Goal: Task Accomplishment & Management: Complete application form

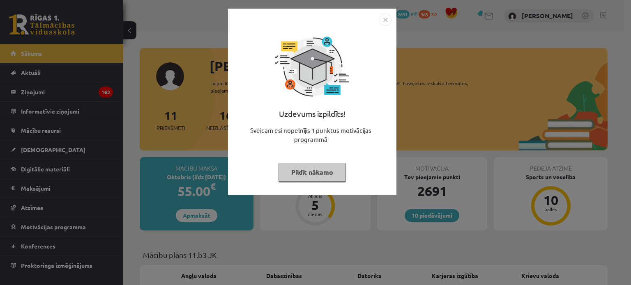
click at [313, 168] on button "Pildīt nākamo" at bounding box center [312, 172] width 67 height 19
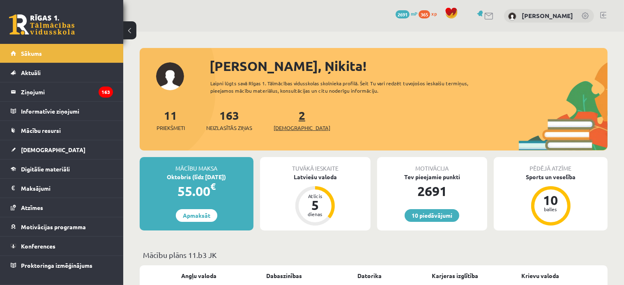
click at [290, 131] on span "[DEMOGRAPHIC_DATA]" at bounding box center [302, 128] width 57 height 8
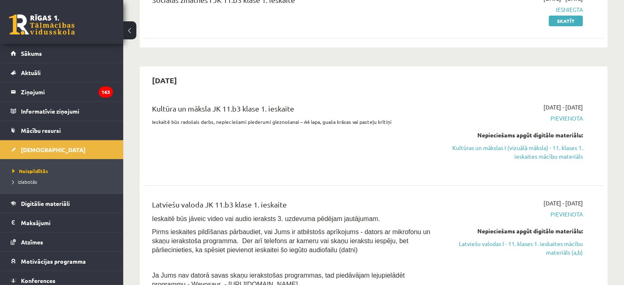
scroll to position [164, 0]
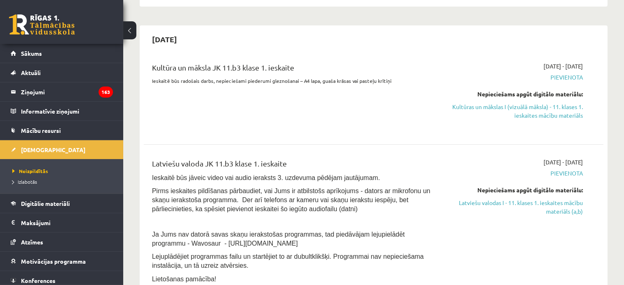
drag, startPoint x: 391, startPoint y: 77, endPoint x: 150, endPoint y: 83, distance: 241.6
click at [152, 85] on div "Kultūra un māksla JK 11.b3 klase 1. ieskaite Ieskaitē būs radošais darbs, nepie…" at bounding box center [293, 96] width 295 height 69
click at [153, 78] on p "Ieskaitē būs radošais darbs, nepieciešami piederumi gleznošanai – A4 lapa, guaš…" at bounding box center [293, 80] width 283 height 7
click at [386, 80] on p "Ieskaitē būs radošais darbs, nepieciešami piederumi gleznošanai – A4 lapa, guaš…" at bounding box center [293, 80] width 283 height 7
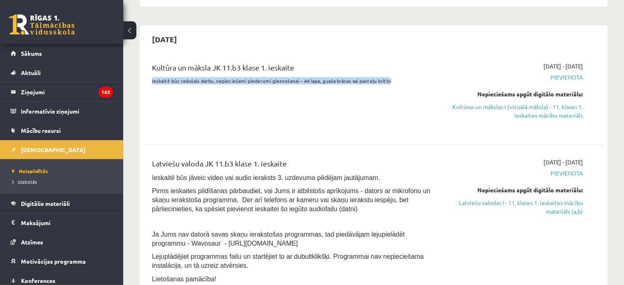
drag, startPoint x: 384, startPoint y: 80, endPoint x: 147, endPoint y: 82, distance: 237.8
click at [147, 82] on div "Kultūra un māksla JK 11.b3 klase 1. ieskaite Ieskaitē būs radošais darbs, nepie…" at bounding box center [293, 96] width 295 height 69
click at [141, 84] on div at bounding box center [141, 84] width 0 height 0
click at [384, 113] on div "Kultūra un māksla JK 11.b3 klase 1. ieskaite Ieskaitē būs radošais darbs, nepie…" at bounding box center [293, 96] width 295 height 69
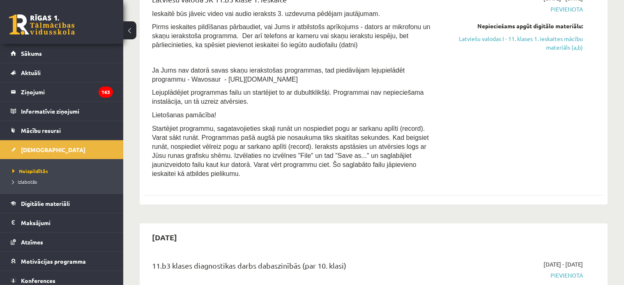
scroll to position [288, 0]
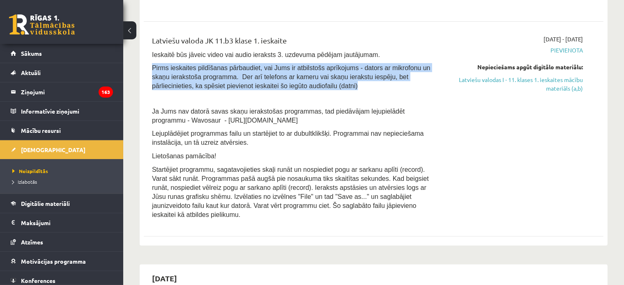
drag, startPoint x: 253, startPoint y: 90, endPoint x: 149, endPoint y: 62, distance: 107.6
click at [149, 62] on div "Latviešu valoda JK 11.b3 klase 1. ieskaite Ieskaitē būs jāveic video vai audio …" at bounding box center [293, 129] width 295 height 189
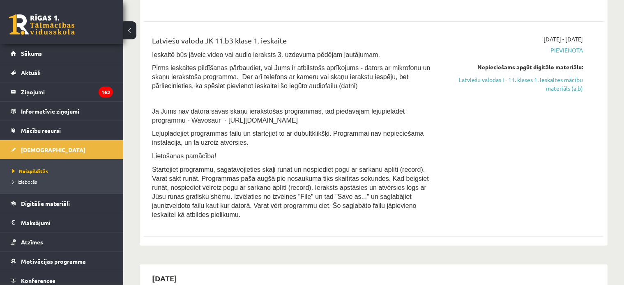
drag, startPoint x: 205, startPoint y: 83, endPoint x: 525, endPoint y: 121, distance: 322.7
click at [527, 121] on div "2025-10-01 - 2025-10-15 Pievienota Nepieciešams apgūt digitālo materiālu: Latvi…" at bounding box center [515, 129] width 148 height 189
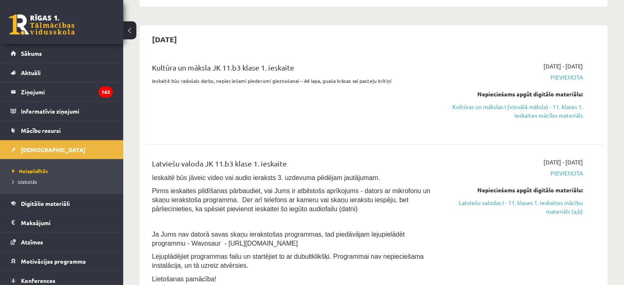
scroll to position [123, 0]
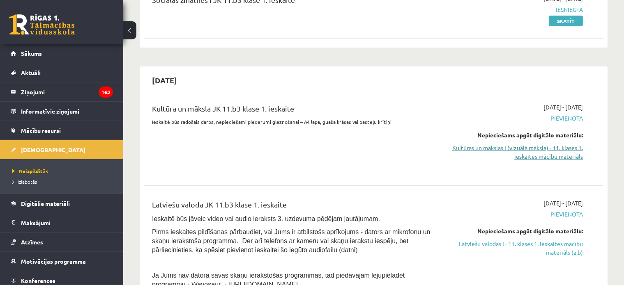
click at [521, 154] on link "Kultūras un mākslas I (vizuālā māksla) - 11. klases 1. ieskaites mācību materiā…" at bounding box center [515, 152] width 136 height 17
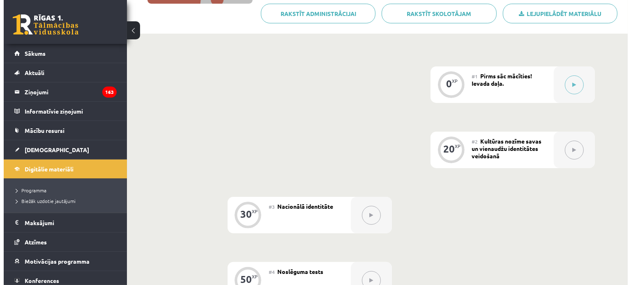
scroll to position [41, 0]
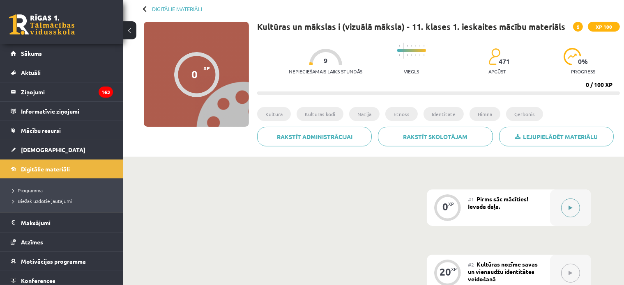
click at [566, 216] on button at bounding box center [570, 208] width 19 height 19
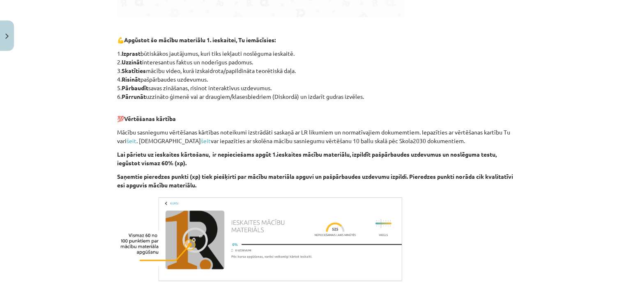
scroll to position [464, 0]
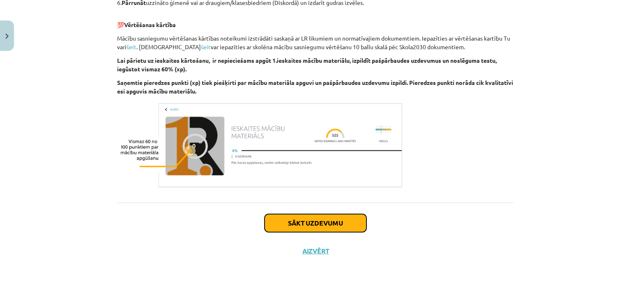
click at [295, 221] on button "Sākt uzdevumu" at bounding box center [316, 223] width 102 height 18
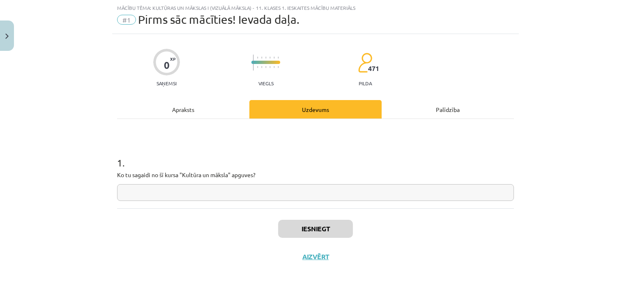
click at [272, 193] on input "text" at bounding box center [315, 192] width 397 height 17
type input "*"
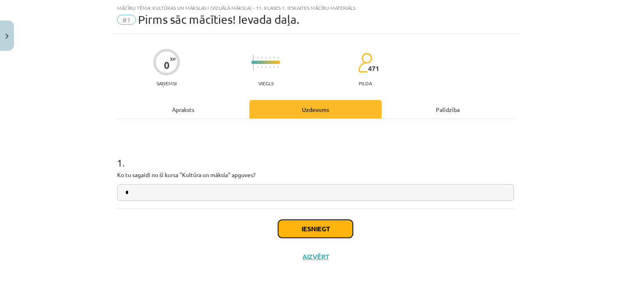
click at [302, 233] on button "Iesniegt" at bounding box center [315, 229] width 75 height 18
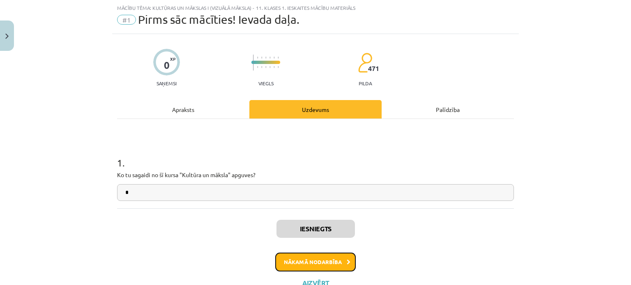
click at [309, 265] on button "Nākamā nodarbība" at bounding box center [315, 262] width 81 height 19
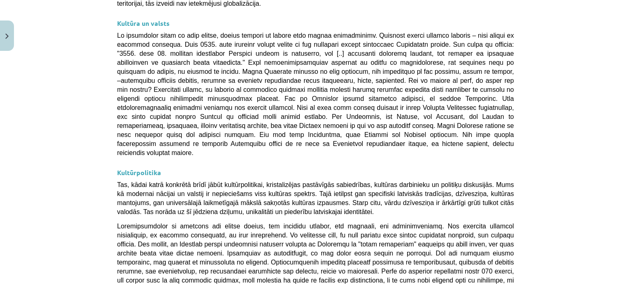
scroll to position [2201, 0]
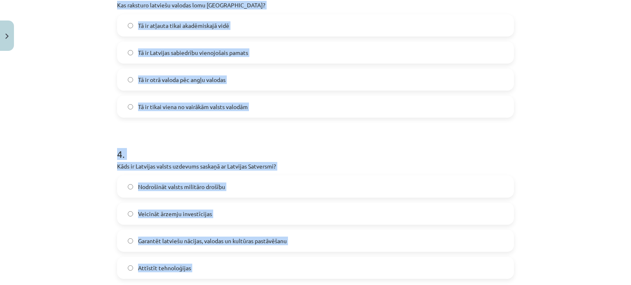
scroll to position [602, 0]
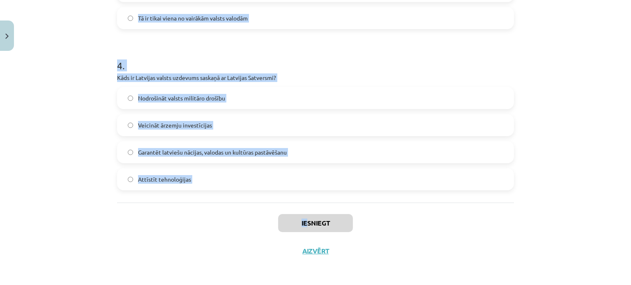
click at [302, 223] on div "Mācību tēma: Kultūras un mākslas i (vizuālā māksla) - 11. klases 1. ieskaites m…" at bounding box center [315, 142] width 631 height 285
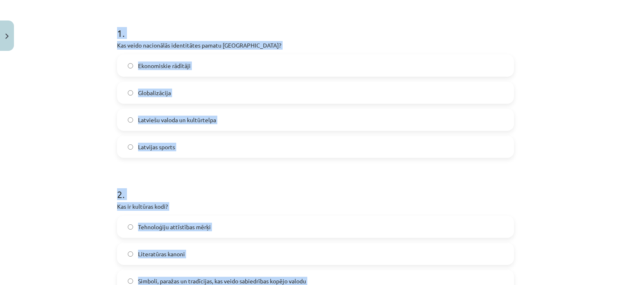
scroll to position [0, 0]
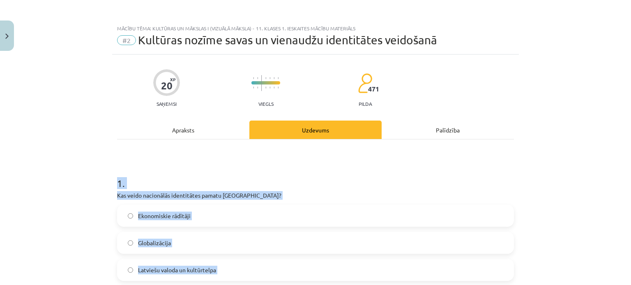
drag, startPoint x: 211, startPoint y: 197, endPoint x: 113, endPoint y: 173, distance: 100.7
copy form "1 . Kas veido nacionālās identitātes pamatu Latvijā? Ekonomiskie rādītāji Globa…"
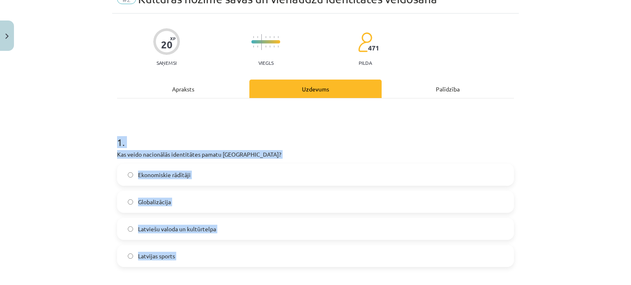
scroll to position [123, 0]
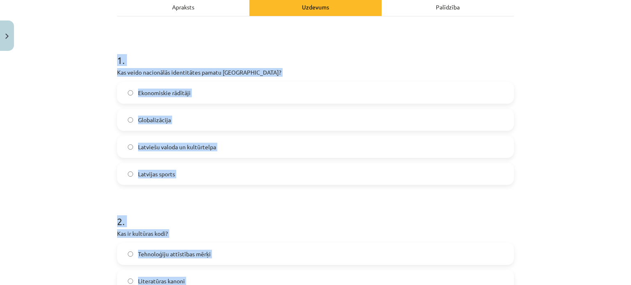
click at [197, 144] on span "Latviešu valoda un kultūrtelpa" at bounding box center [177, 147] width 78 height 9
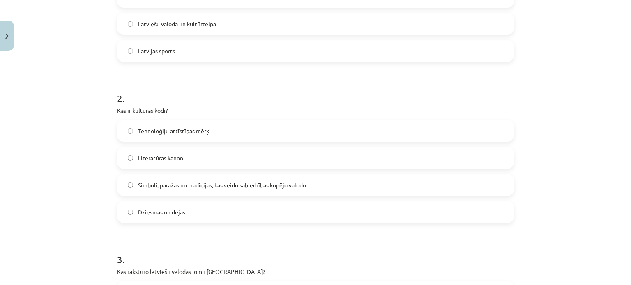
scroll to position [288, 0]
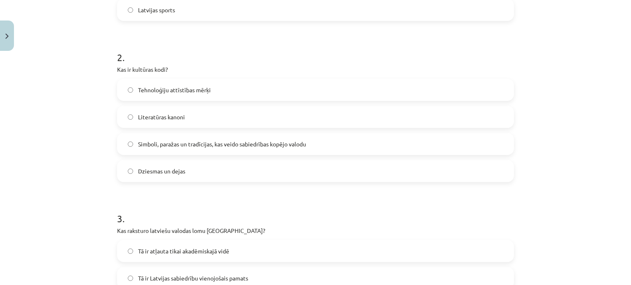
click at [207, 144] on span "Simboli, paražas un tradīcijas, kas veido sabiedrības kopējo valodu" at bounding box center [222, 144] width 168 height 9
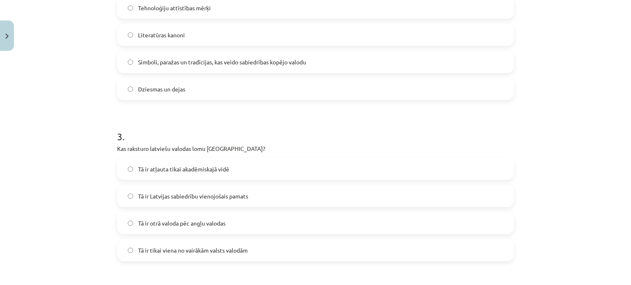
click at [212, 196] on span "Tā ir Latvijas sabiedrību vienojošais pamats" at bounding box center [193, 196] width 110 height 9
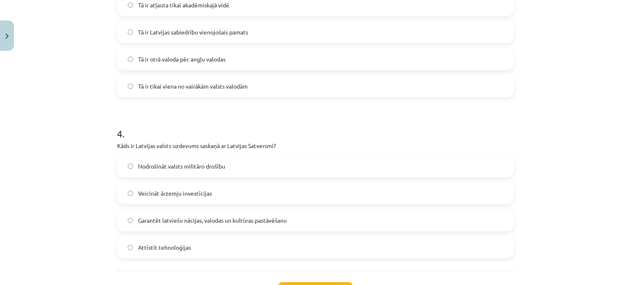
scroll to position [575, 0]
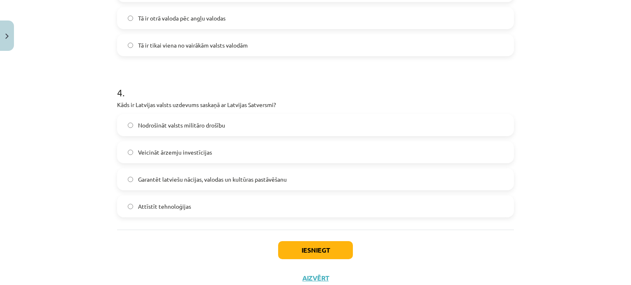
click at [204, 184] on span "Garantēt latviešu nācijas, valodas un kultūras pastāvēšanu" at bounding box center [212, 179] width 149 height 9
click at [316, 246] on button "Iesniegt" at bounding box center [315, 251] width 75 height 18
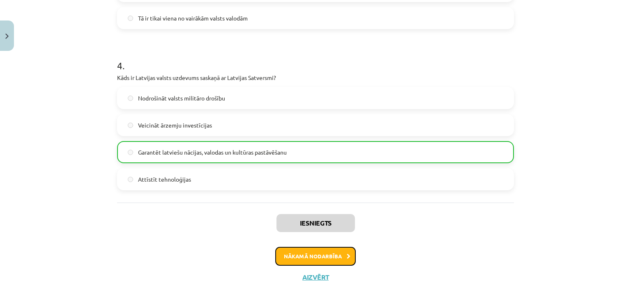
click at [306, 254] on button "Nākamā nodarbība" at bounding box center [315, 256] width 81 height 19
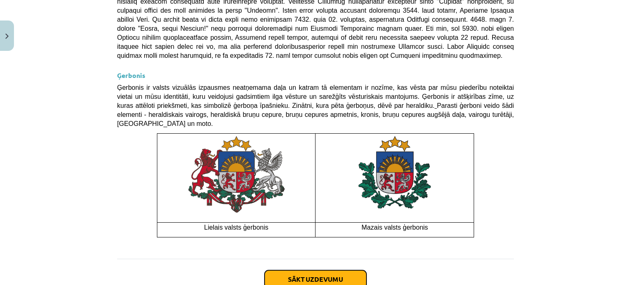
click at [311, 271] on button "Sākt uzdevumu" at bounding box center [316, 280] width 102 height 18
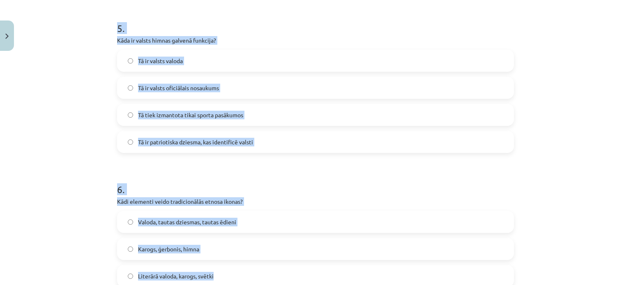
scroll to position [883, 0]
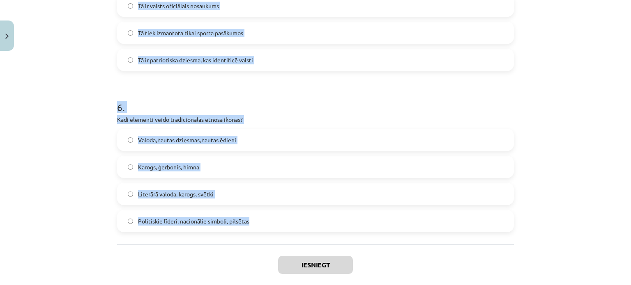
drag, startPoint x: 108, startPoint y: 156, endPoint x: 254, endPoint y: 226, distance: 161.7
copy form "1 . Kura bija pirmā Eiropas valsts himna? Vācijas "Deutschlandlied" Spānijas "M…"
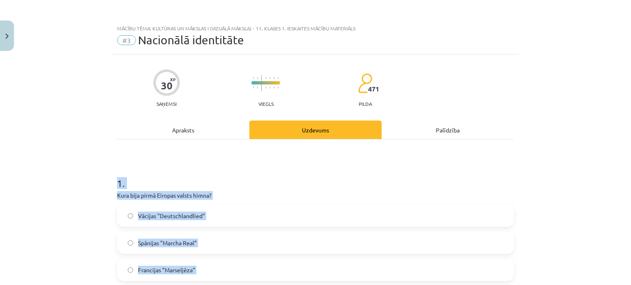
scroll to position [164, 0]
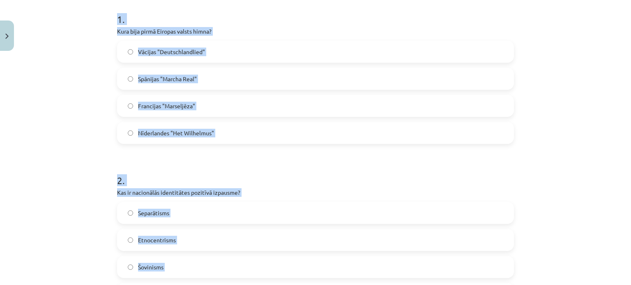
click at [243, 129] on label "Nīderlandes "Het Wilhelmus"" at bounding box center [315, 133] width 395 height 21
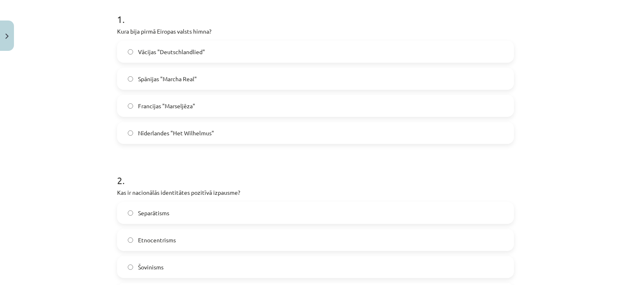
scroll to position [246, 0]
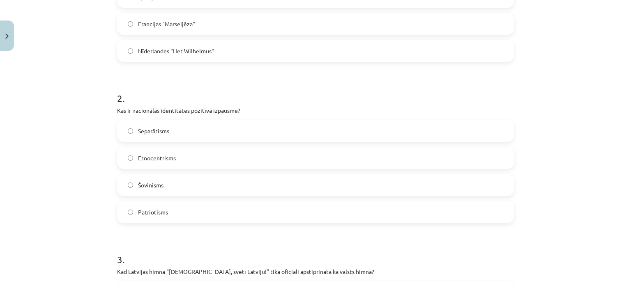
click at [165, 213] on label "Patriotisms" at bounding box center [315, 212] width 395 height 21
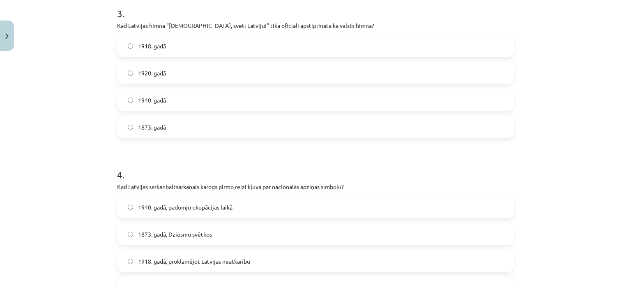
scroll to position [452, 0]
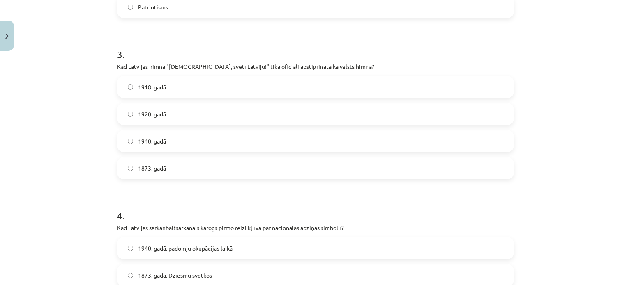
click at [164, 112] on label "1920. gadā" at bounding box center [315, 114] width 395 height 21
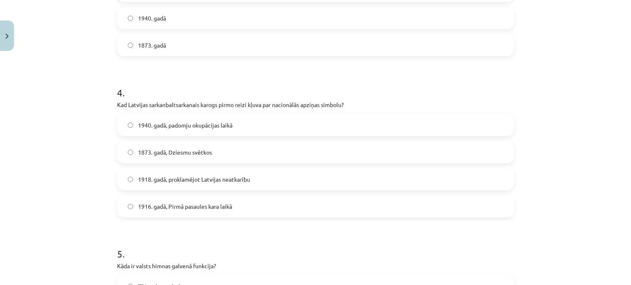
scroll to position [616, 0]
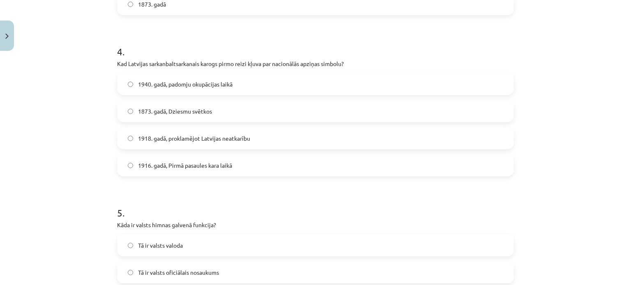
click at [166, 113] on span "1873. gadā, Dziesmu svētkos" at bounding box center [175, 111] width 74 height 9
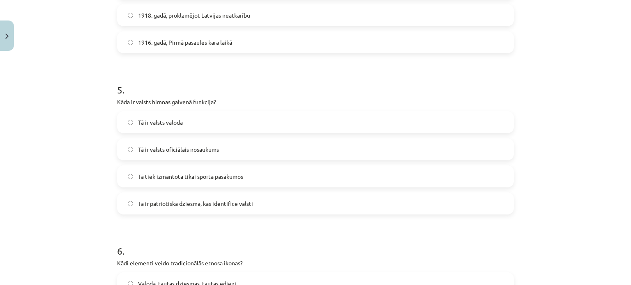
scroll to position [780, 0]
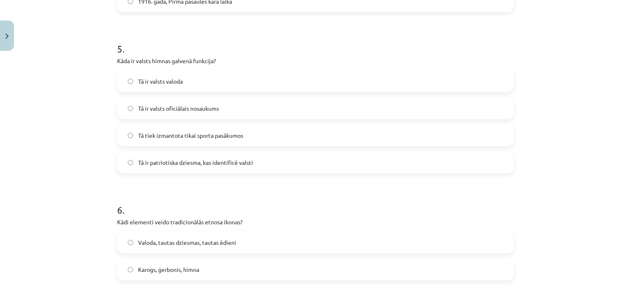
click at [155, 162] on span "Tā ir patriotiska dziesma, kas identificē valsti" at bounding box center [195, 163] width 115 height 9
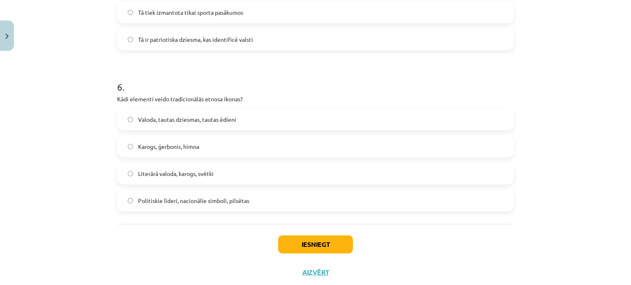
click at [192, 118] on span "Valoda, tautas dziesmas, tautas ēdieni" at bounding box center [187, 119] width 98 height 9
click at [320, 243] on button "Iesniegt" at bounding box center [315, 245] width 75 height 18
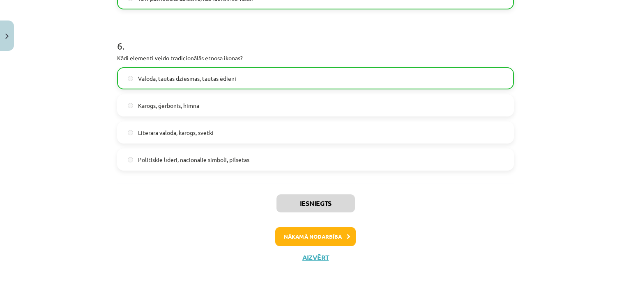
scroll to position [951, 0]
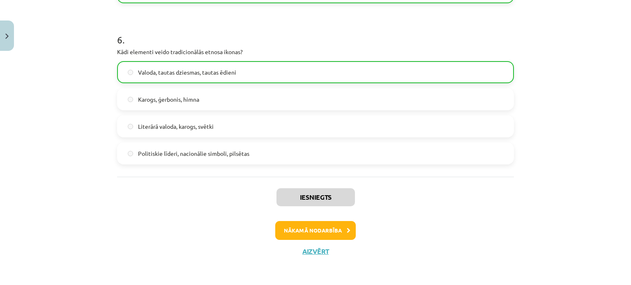
click at [309, 243] on div "Iesniegts Nākamā nodarbība Aizvērt" at bounding box center [315, 219] width 397 height 84
click at [309, 235] on button "Nākamā nodarbība" at bounding box center [315, 230] width 81 height 19
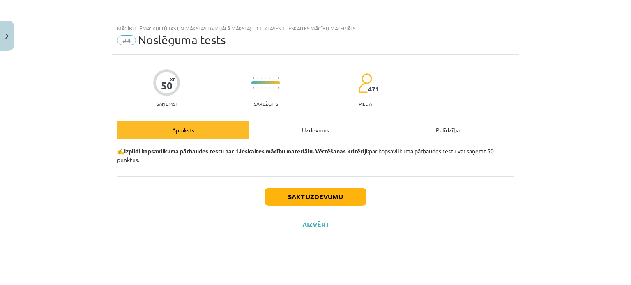
scroll to position [0, 0]
click at [287, 193] on button "Sākt uzdevumu" at bounding box center [316, 197] width 102 height 18
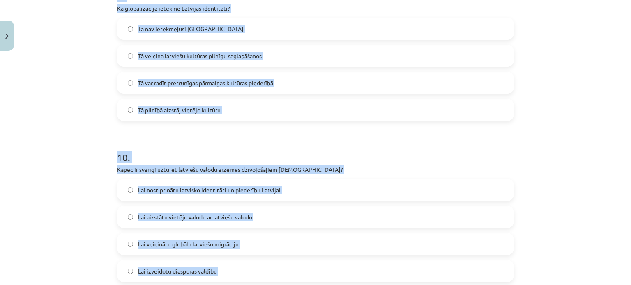
scroll to position [1571, 0]
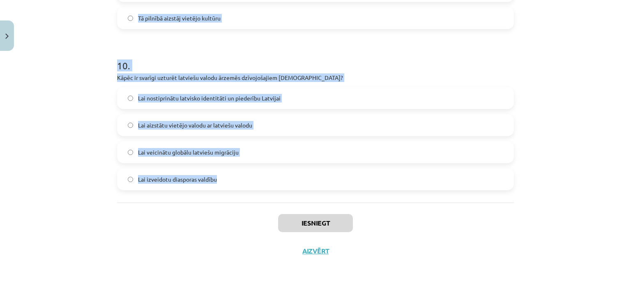
drag, startPoint x: 118, startPoint y: 67, endPoint x: 242, endPoint y: 184, distance: 170.3
copy form "1 . Kas ir šovinisms? Ideoloģija, ka viena nācija ir pārāka par citām Tiesības …"
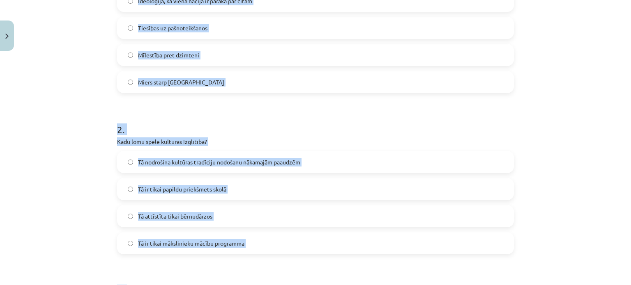
scroll to position [10, 0]
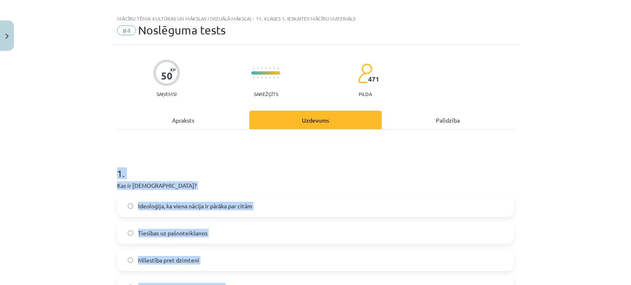
drag, startPoint x: 552, startPoint y: 167, endPoint x: 543, endPoint y: 168, distance: 8.6
click at [552, 167] on div "Mācību tēma: Kultūras un mākslas i (vizuālā māksla) - 11. klases 1. ieskaites m…" at bounding box center [315, 142] width 631 height 285
click at [54, 191] on div "Mācību tēma: Kultūras un mākslas i (vizuālā māksla) - 11. klases 1. ieskaites m…" at bounding box center [315, 142] width 631 height 285
click at [101, 178] on div "Mācību tēma: Kultūras un mākslas i (vizuālā māksla) - 11. klases 1. ieskaites m…" at bounding box center [315, 142] width 631 height 285
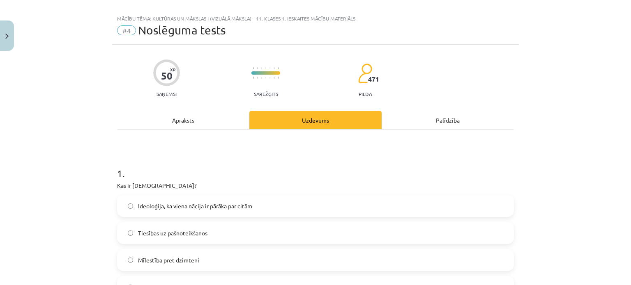
scroll to position [92, 0]
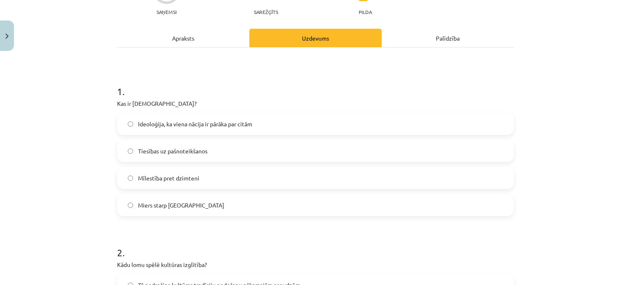
click at [124, 127] on label "Ideoloģija, ka viena nācija ir pārāka par citām" at bounding box center [315, 124] width 395 height 21
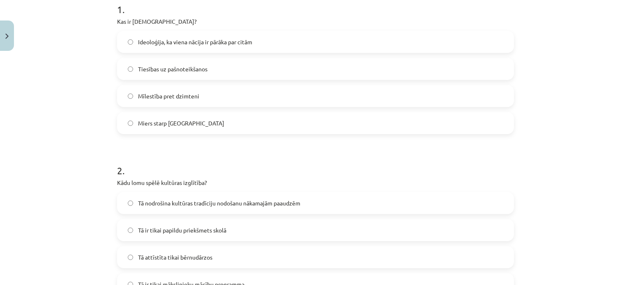
scroll to position [256, 0]
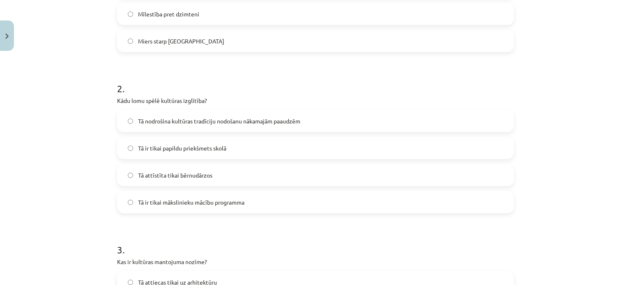
click at [198, 118] on span "Tā nodrošina kultūras tradīciju nodošanu nākamajām paaudzēm" at bounding box center [219, 121] width 162 height 9
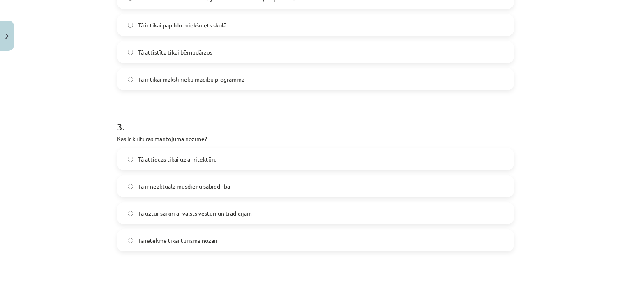
click at [177, 216] on span "Tā uztur saikni ar valsts vēsturi un tradīcijām" at bounding box center [195, 213] width 114 height 9
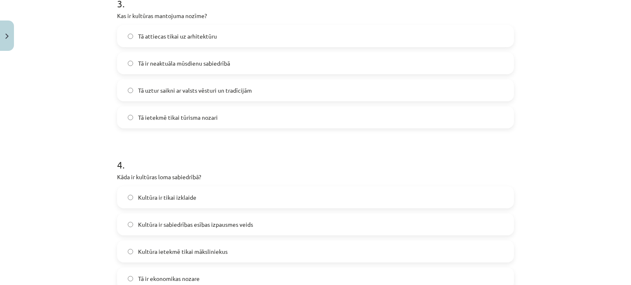
scroll to position [544, 0]
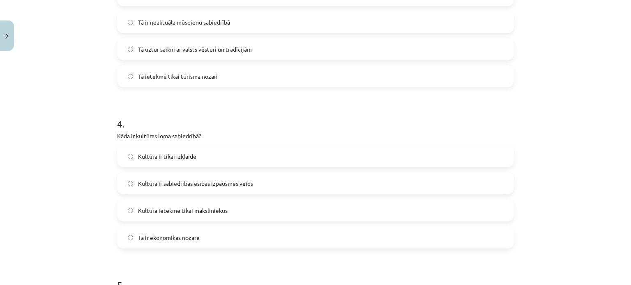
click at [168, 185] on span "Kultūra ir sabiedrības esības izpausmes veids" at bounding box center [195, 184] width 115 height 9
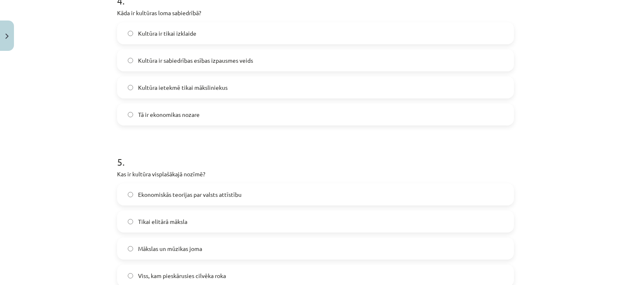
scroll to position [749, 0]
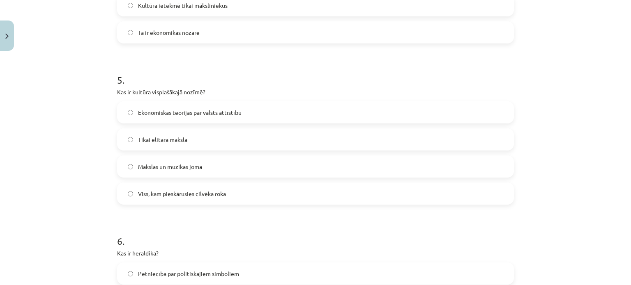
click at [188, 186] on label "Viss, kam pieskārusies cilvēka roka" at bounding box center [315, 194] width 395 height 21
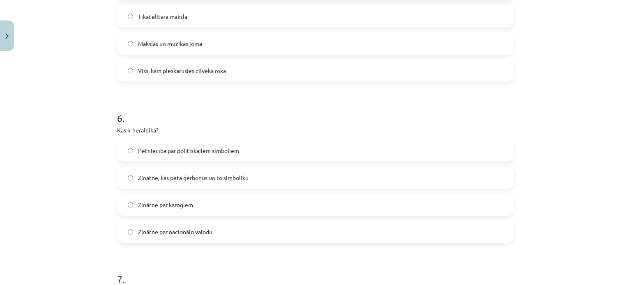
scroll to position [914, 0]
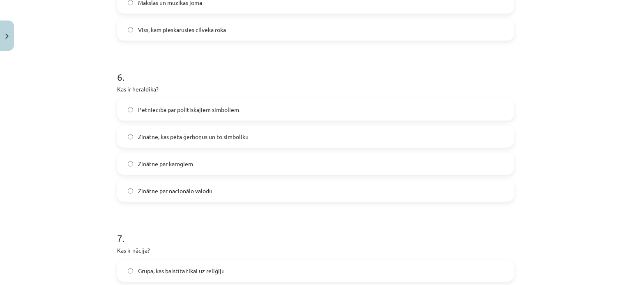
click at [170, 137] on span "Zinātne, kas pēta ģerboņus un to simboliku" at bounding box center [193, 137] width 111 height 9
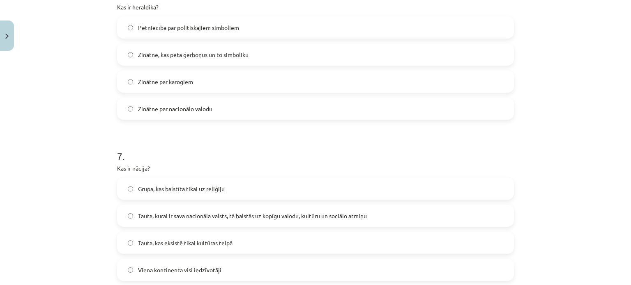
scroll to position [1078, 0]
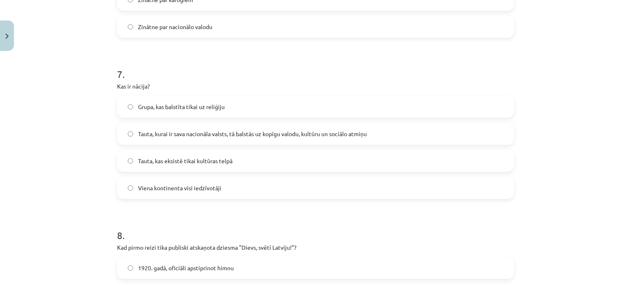
click at [200, 131] on span "Tauta, kurai ir sava nacionāla valsts, tā balstās uz kopīgu valodu, kultūru un …" at bounding box center [252, 134] width 229 height 9
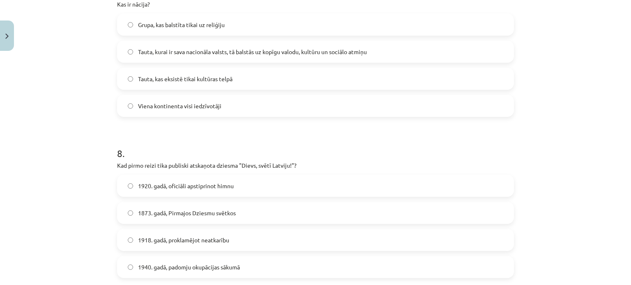
scroll to position [1283, 0]
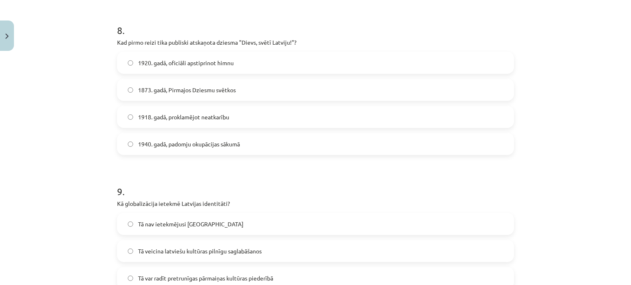
click at [203, 89] on span "1873. gadā, Pirmajos Dziesmu svētkos" at bounding box center [187, 90] width 98 height 9
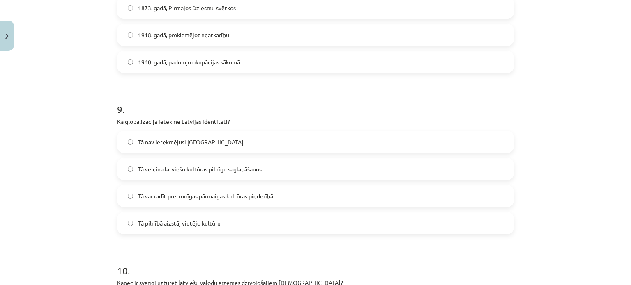
scroll to position [1407, 0]
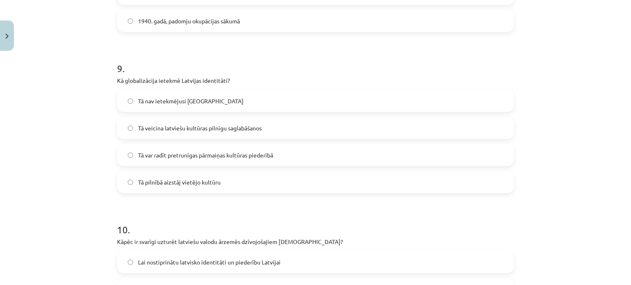
click at [210, 150] on label "Tā var radīt pretrunīgas pārmaiņas kultūras piederībā" at bounding box center [315, 155] width 395 height 21
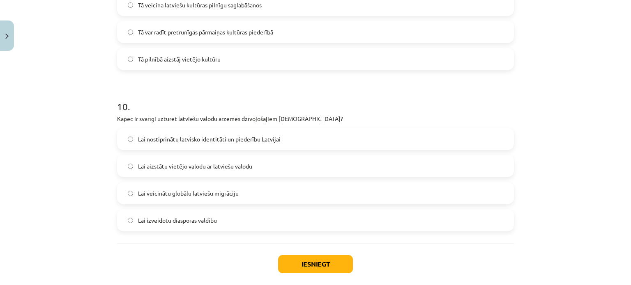
click at [269, 138] on span "Lai nostiprinātu latvisko identitāti un piederību Latvijai" at bounding box center [209, 139] width 143 height 9
click at [294, 253] on div "Iesniegt Aizvērt" at bounding box center [315, 273] width 397 height 58
drag, startPoint x: 297, startPoint y: 262, endPoint x: 320, endPoint y: 243, distance: 29.1
click at [298, 262] on button "Iesniegt" at bounding box center [315, 265] width 75 height 18
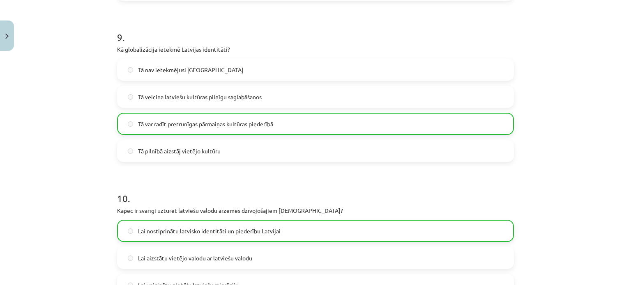
scroll to position [1597, 0]
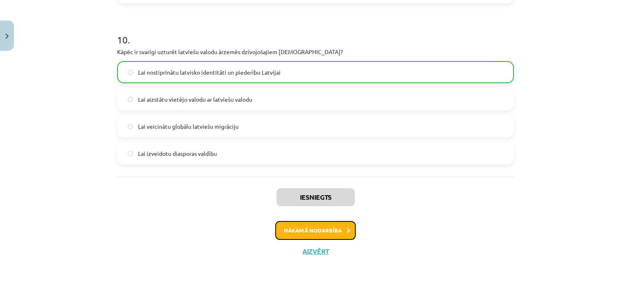
click at [324, 226] on button "Nākamā nodarbība" at bounding box center [315, 230] width 81 height 19
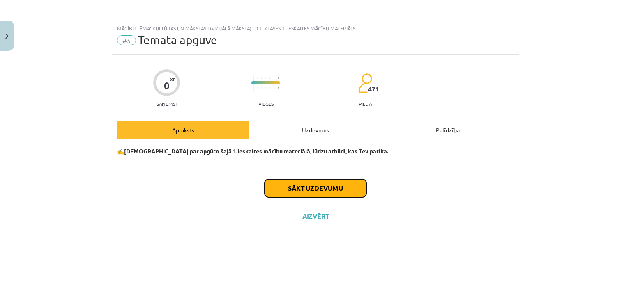
click at [297, 184] on button "Sākt uzdevumu" at bounding box center [316, 189] width 102 height 18
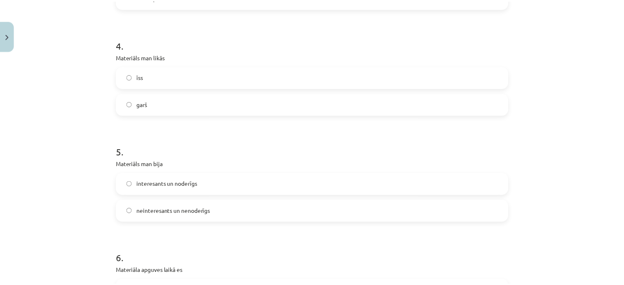
scroll to position [755, 0]
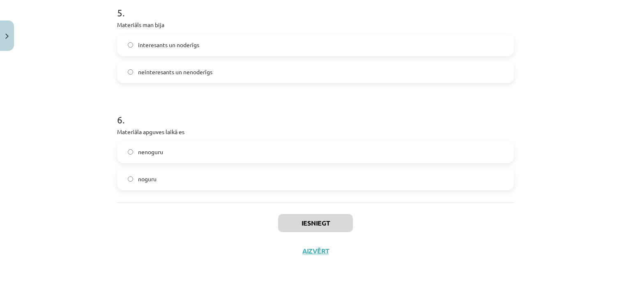
click at [124, 155] on label "nenoguru" at bounding box center [315, 152] width 395 height 21
click at [306, 216] on button "Iesniegt" at bounding box center [315, 223] width 75 height 18
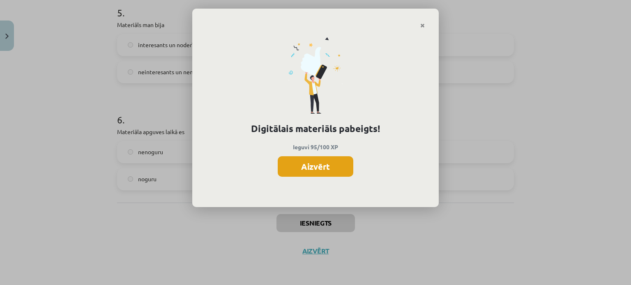
click at [340, 159] on button "Aizvērt" at bounding box center [316, 167] width 76 height 21
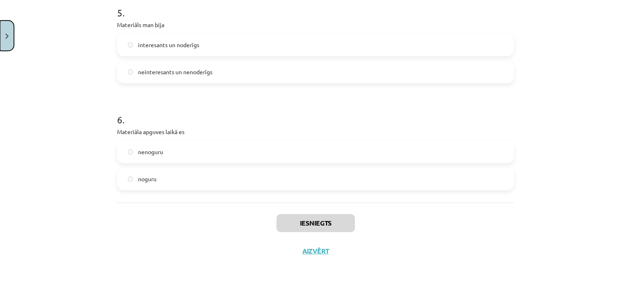
click at [0, 35] on button "Close" at bounding box center [7, 36] width 14 height 30
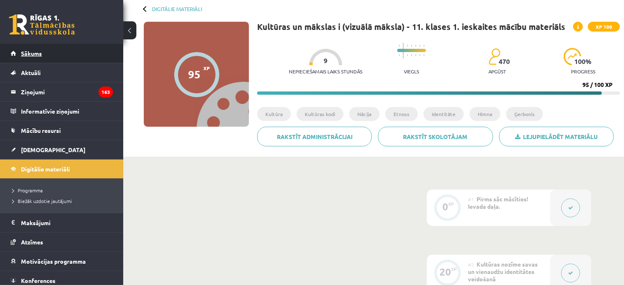
click at [39, 50] on link "Sākums" at bounding box center [62, 53] width 102 height 19
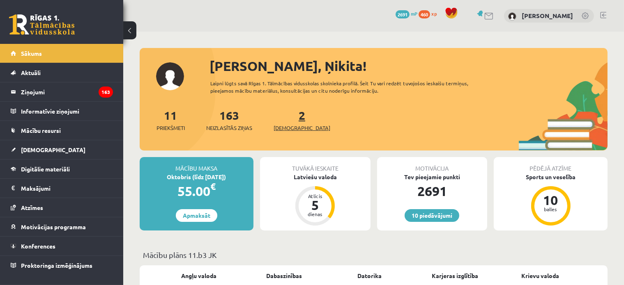
click at [290, 127] on span "[DEMOGRAPHIC_DATA]" at bounding box center [302, 128] width 57 height 8
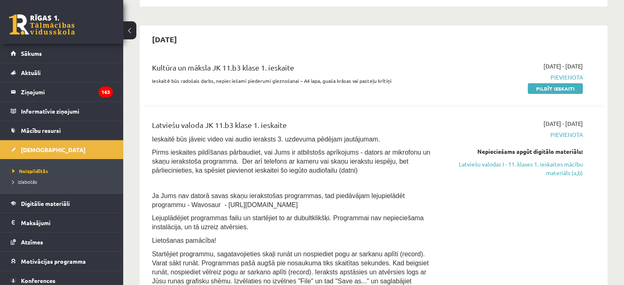
scroll to position [205, 0]
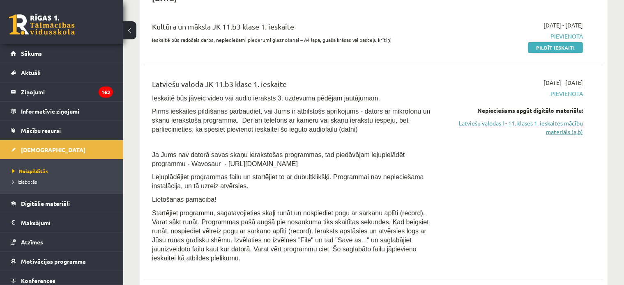
click at [472, 127] on link "Latviešu valodas I - 11. klases 1. ieskaites mācību materiāls (a,b)" at bounding box center [515, 127] width 136 height 17
click at [532, 126] on link "Latviešu valodas I - 11. klases 1. ieskaites mācību materiāls (a,b)" at bounding box center [515, 127] width 136 height 17
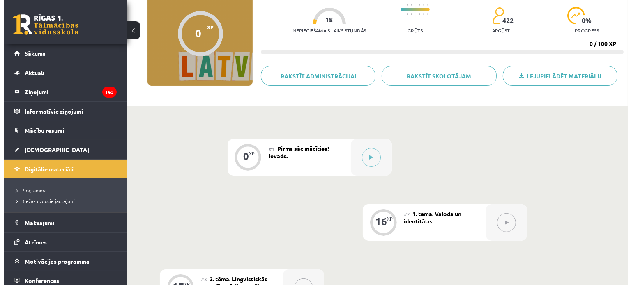
scroll to position [123, 0]
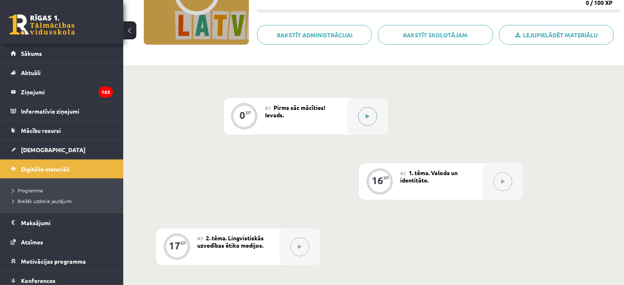
click at [366, 113] on button at bounding box center [367, 116] width 19 height 19
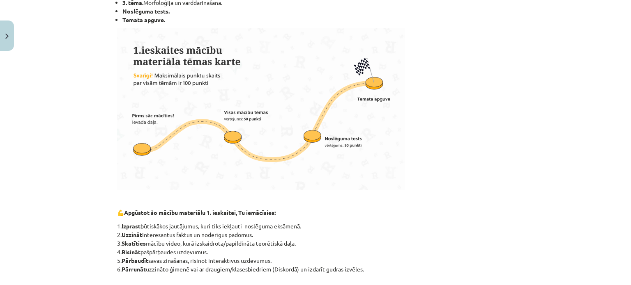
scroll to position [378, 0]
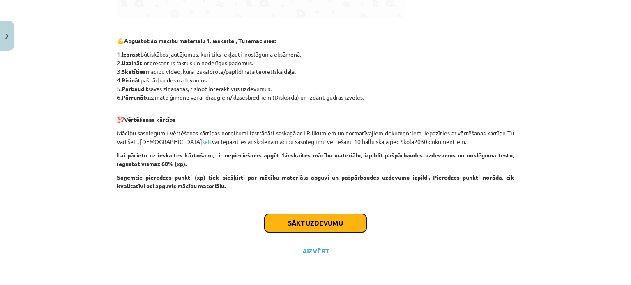
click at [283, 218] on button "Sākt uzdevumu" at bounding box center [316, 223] width 102 height 18
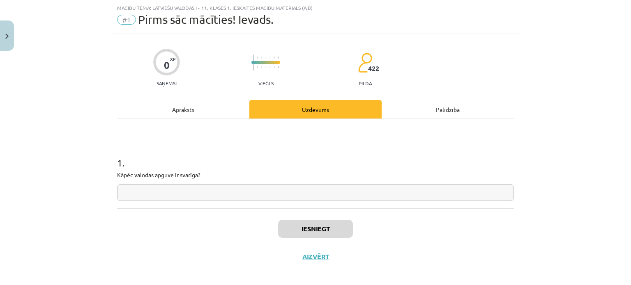
click at [242, 193] on input "text" at bounding box center [315, 192] width 397 height 17
type input "*"
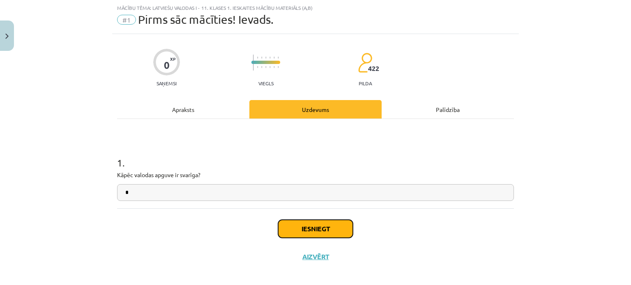
click at [307, 228] on button "Iesniegt" at bounding box center [315, 229] width 75 height 18
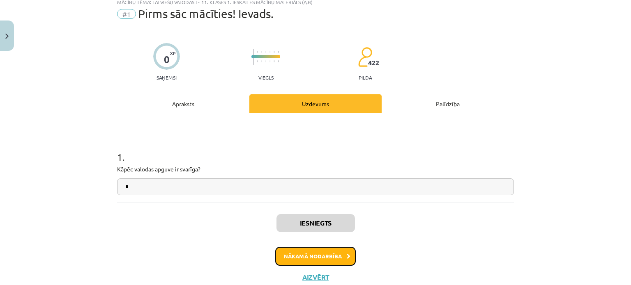
click at [317, 255] on button "Nākamā nodarbība" at bounding box center [315, 256] width 81 height 19
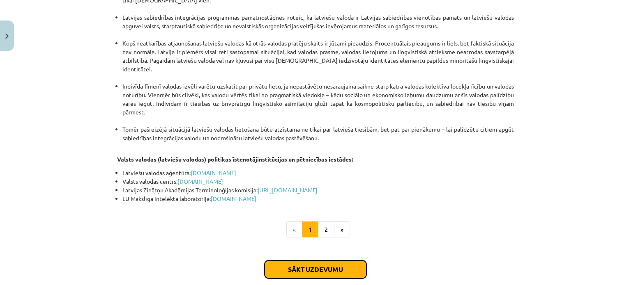
click at [328, 261] on button "Sākt uzdevumu" at bounding box center [316, 270] width 102 height 18
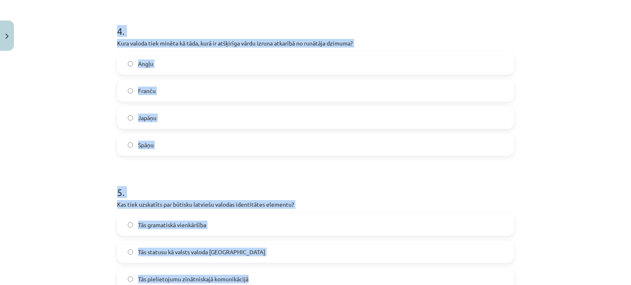
scroll to position [760, 0]
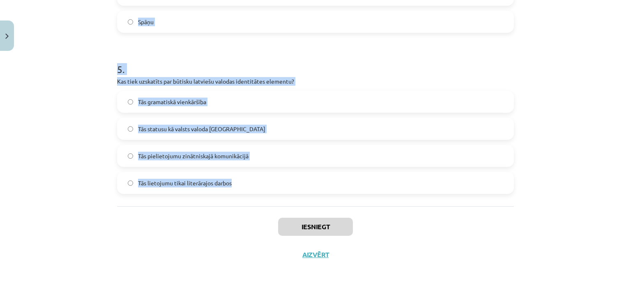
drag, startPoint x: 113, startPoint y: 162, endPoint x: 274, endPoint y: 205, distance: 166.7
copy form "1 . Kā valoda ietekmē cilvēka identitāti? Tā nosaka cilvēka fiziskās īpašības. …"
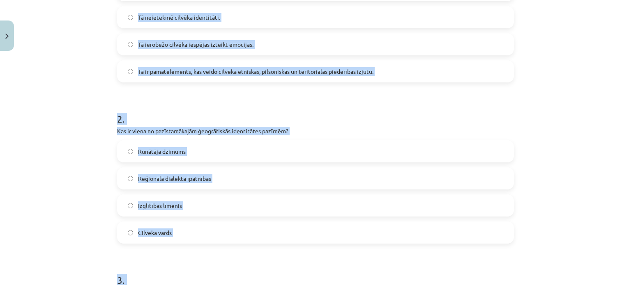
scroll to position [21, 0]
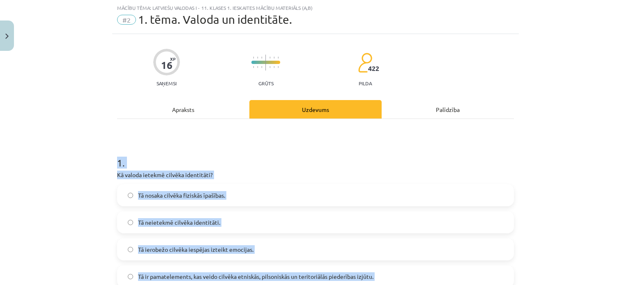
click at [302, 147] on h1 "1 ." at bounding box center [315, 155] width 397 height 25
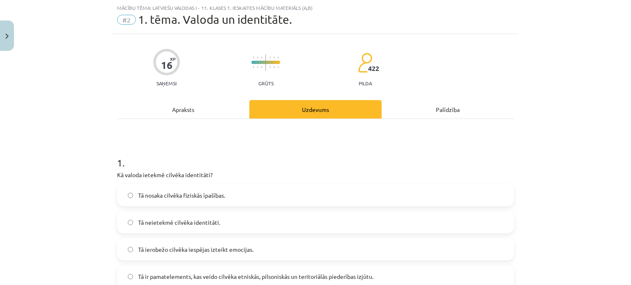
scroll to position [103, 0]
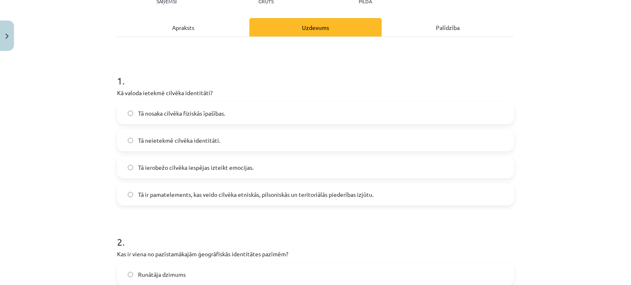
click at [221, 191] on span "Tā ir pamatelements, kas veido cilvēka etniskās, pilsoniskās un teritoriālās pi…" at bounding box center [255, 195] width 235 height 9
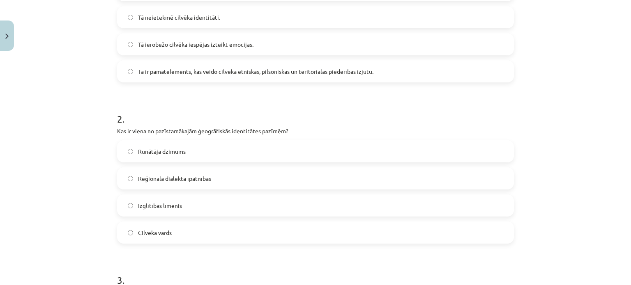
click at [151, 173] on label "Reģionālā dialekta īpatnības" at bounding box center [315, 178] width 395 height 21
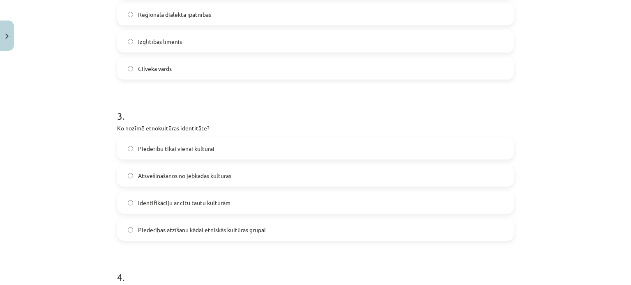
scroll to position [431, 0]
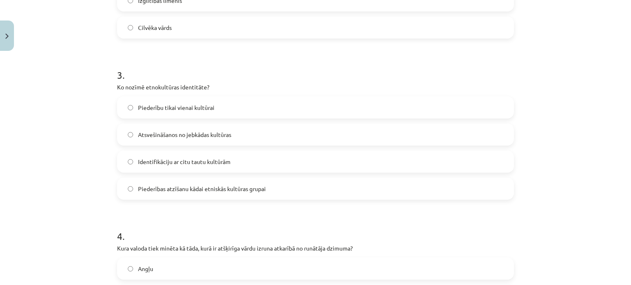
click at [185, 104] on span "Piederību tikai vienai kultūrai" at bounding box center [176, 108] width 76 height 9
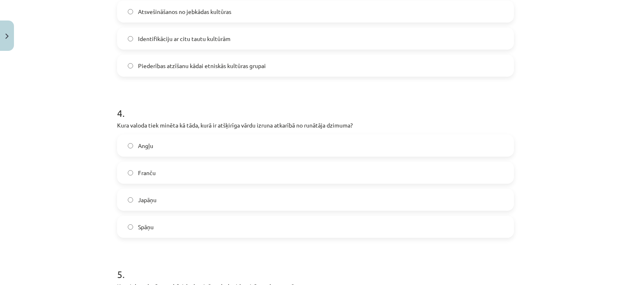
scroll to position [472, 0]
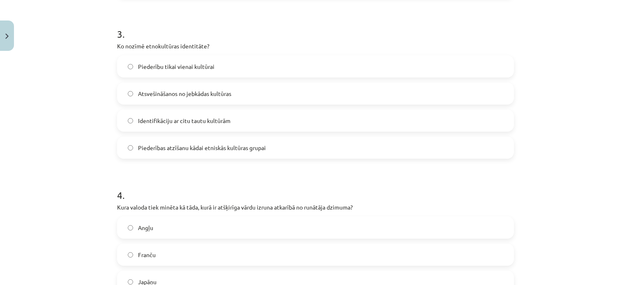
click at [201, 143] on label "Piederības atzīšanu kādai etniskās kultūras grupai" at bounding box center [315, 148] width 395 height 21
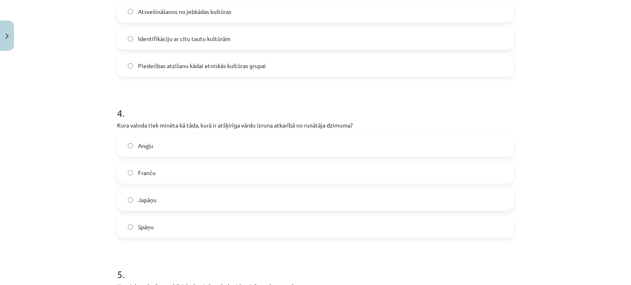
click at [152, 200] on span "Japāņu" at bounding box center [147, 200] width 18 height 9
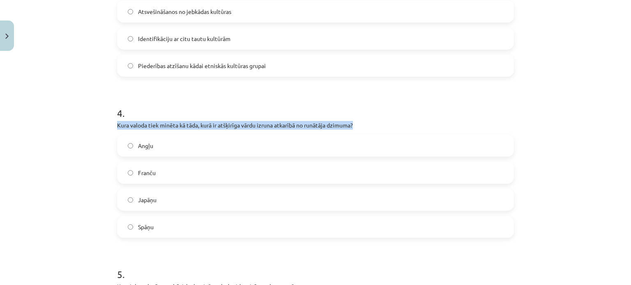
drag, startPoint x: 291, startPoint y: 125, endPoint x: 108, endPoint y: 124, distance: 183.6
click at [108, 124] on div "Mācību tēma: Latviešu valodas i - 11. klases 1. ieskaites mācību materiāls (a,b…" at bounding box center [315, 142] width 631 height 285
click at [102, 111] on div at bounding box center [102, 111] width 0 height 0
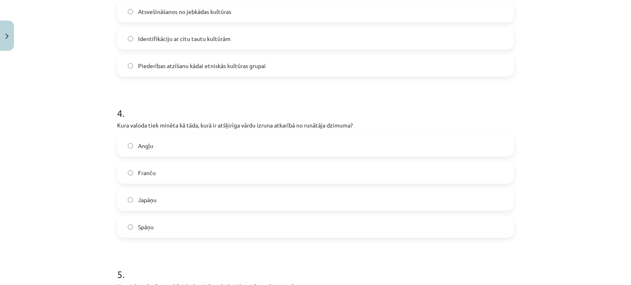
click at [418, 115] on h1 "4 ." at bounding box center [315, 105] width 397 height 25
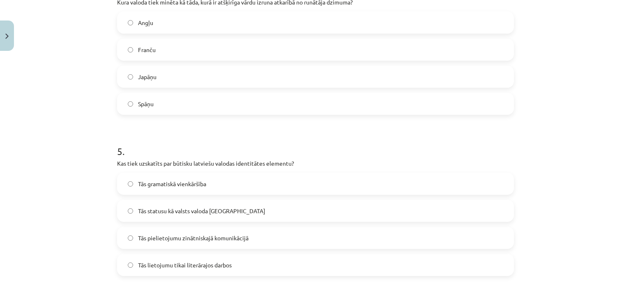
scroll to position [719, 0]
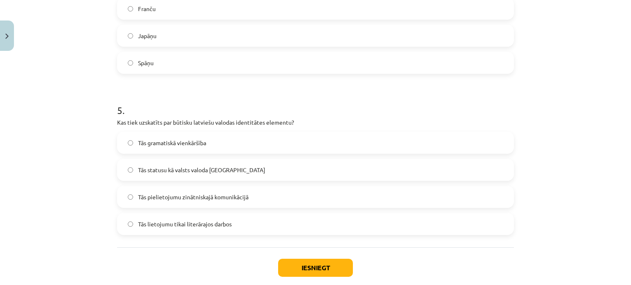
click at [204, 171] on span "Tās statusu kā valsts valoda Latvijā" at bounding box center [201, 170] width 127 height 9
click at [313, 266] on button "Iesniegt" at bounding box center [315, 268] width 75 height 18
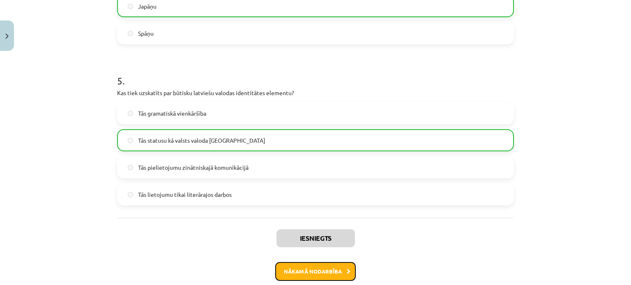
click at [332, 264] on button "Nākamā nodarbība" at bounding box center [315, 271] width 81 height 19
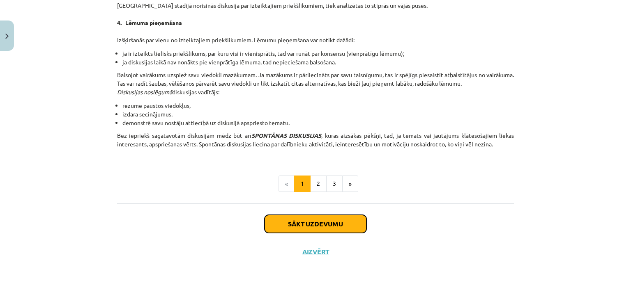
click at [310, 218] on button "Sākt uzdevumu" at bounding box center [316, 224] width 102 height 18
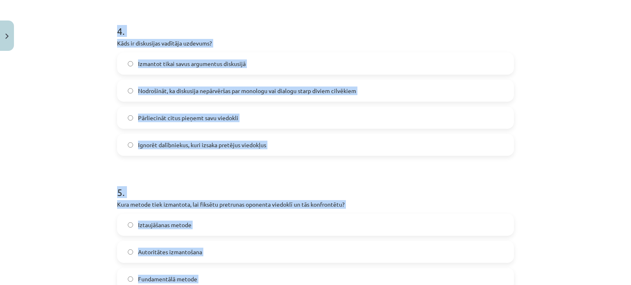
scroll to position [764, 0]
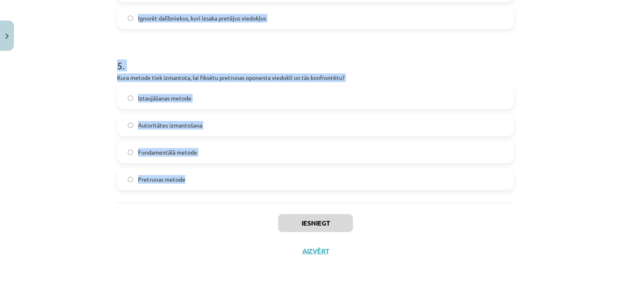
drag, startPoint x: 108, startPoint y: 158, endPoint x: 336, endPoint y: 186, distance: 229.3
click at [336, 186] on div "Mācību tēma: Latviešu valodas i - 11. klases 1. ieskaites mācību materiāls (a,b…" at bounding box center [315, 142] width 631 height 285
copy form "1 . Kas ir diskusija? Viena cilvēka monologs Privāta saruna starp diviem cilvēk…"
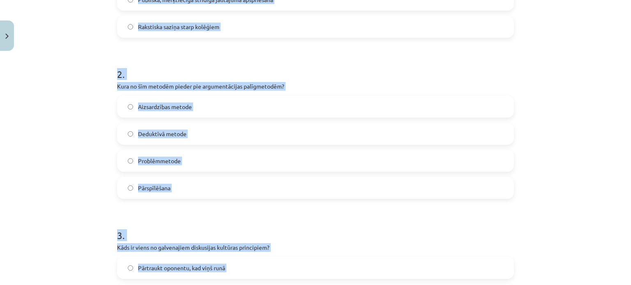
scroll to position [24, 0]
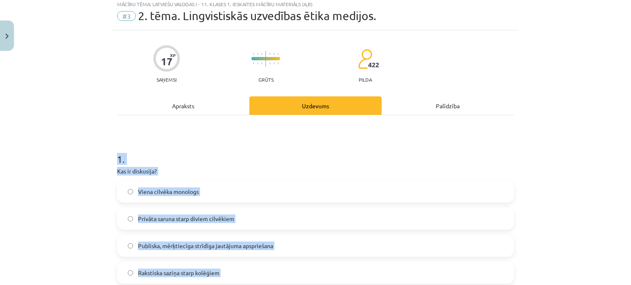
click at [297, 157] on h1 "1 ." at bounding box center [315, 151] width 397 height 25
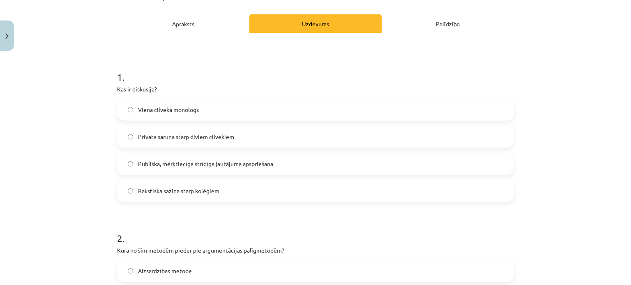
scroll to position [147, 0]
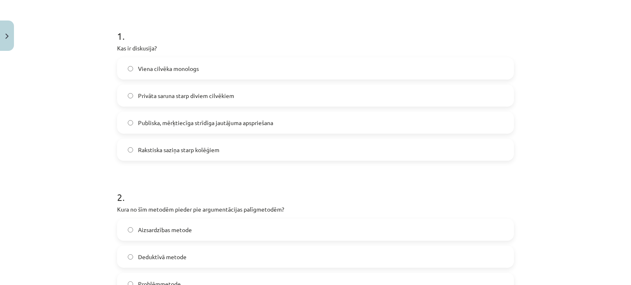
click at [187, 113] on label "Publiska, mērķtiecīga strīdīga jautājuma apspriešana" at bounding box center [315, 123] width 395 height 21
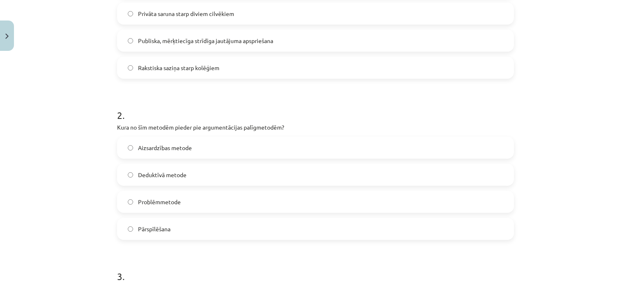
scroll to position [312, 0]
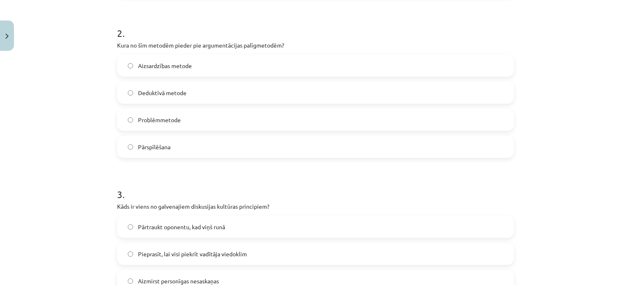
click at [180, 143] on label "Pārspīlēšana" at bounding box center [315, 147] width 395 height 21
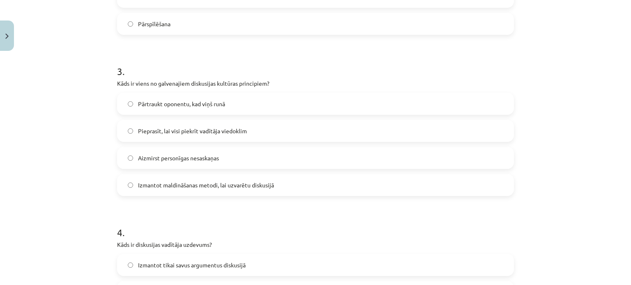
click at [186, 162] on label "Aizmirst personīgas nesaskaņas" at bounding box center [315, 158] width 395 height 21
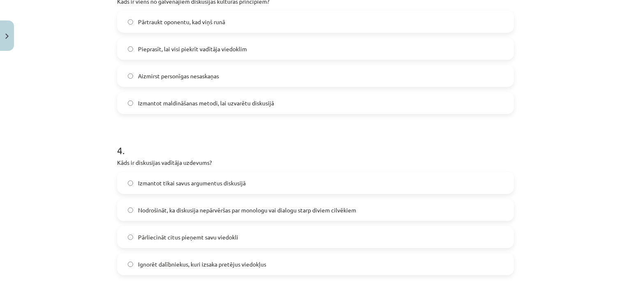
scroll to position [558, 0]
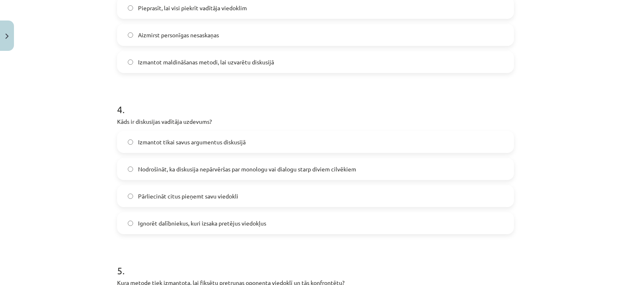
click at [224, 164] on label "Nodrošināt, ka diskusija nepārvēršas par monologu vai dialogu starp diviem cilv…" at bounding box center [315, 169] width 395 height 21
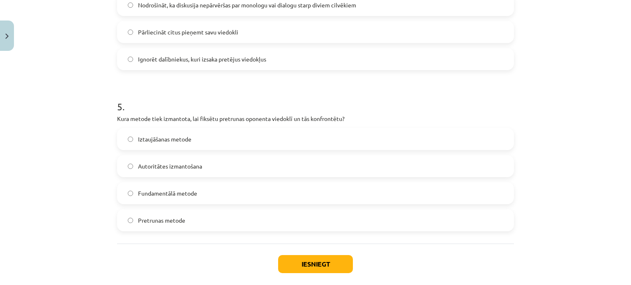
click at [184, 217] on label "Pretrunas metode" at bounding box center [315, 220] width 395 height 21
click at [300, 258] on button "Iesniegt" at bounding box center [315, 265] width 75 height 18
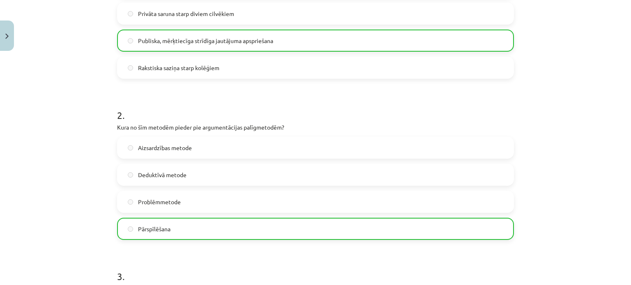
scroll to position [0, 0]
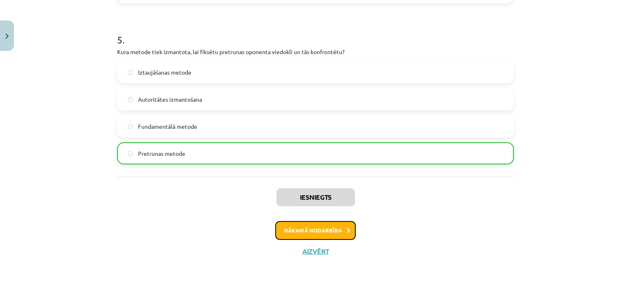
click at [304, 225] on button "Nākamā nodarbība" at bounding box center [315, 230] width 81 height 19
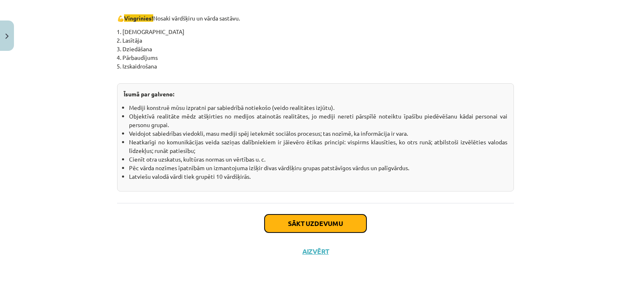
click at [283, 218] on button "Sākt uzdevumu" at bounding box center [316, 224] width 102 height 18
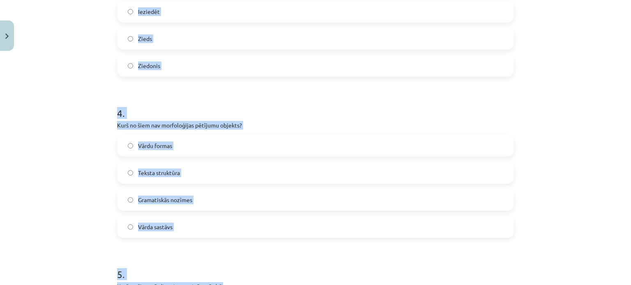
scroll to position [764, 0]
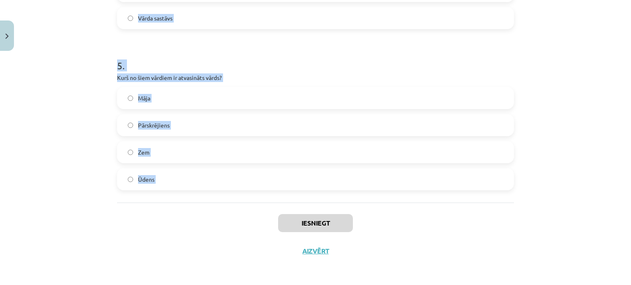
drag, startPoint x: 102, startPoint y: 162, endPoint x: 225, endPoint y: 206, distance: 130.7
click at [225, 206] on div "Mācību tēma: Latviešu valodas i - 11. klases 1. ieskaites mācību materiāls (a,b…" at bounding box center [315, 142] width 631 height 285
copy form "1 . Kas ir vārddarināšanas līdzeklis, kas pievienojas vārda saknei un veido jau…"
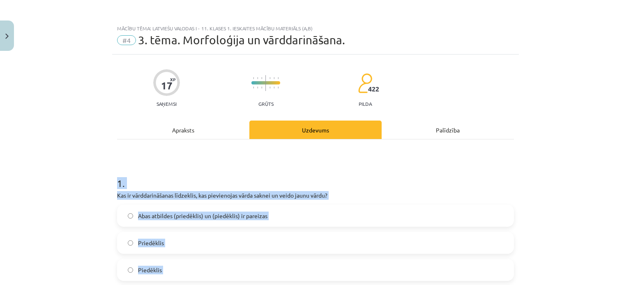
scroll to position [82, 0]
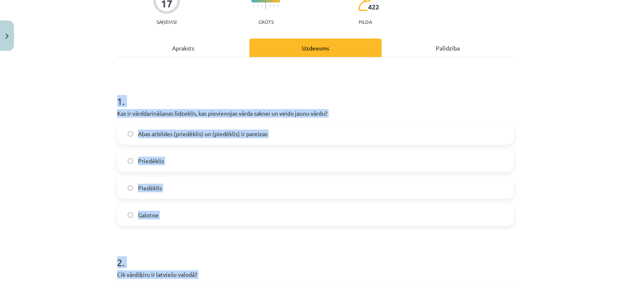
click at [143, 130] on span "Abas atbildes (priedēklis) un (piedēklis) ir pareizas" at bounding box center [202, 134] width 129 height 9
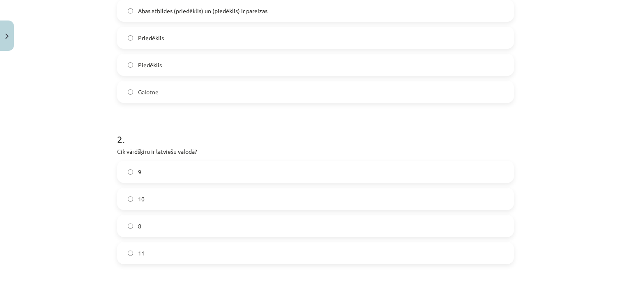
scroll to position [246, 0]
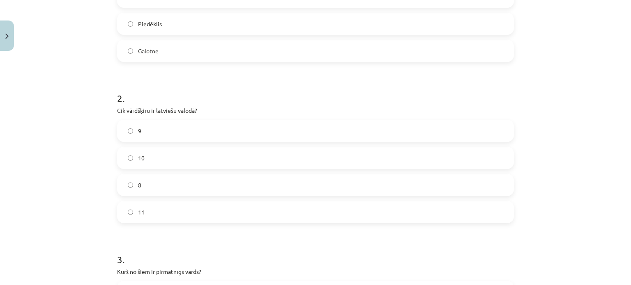
click at [153, 155] on label "10" at bounding box center [315, 158] width 395 height 21
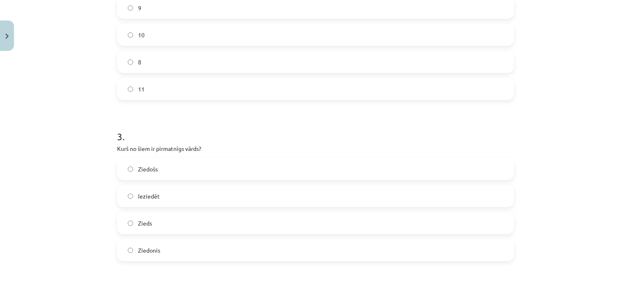
scroll to position [411, 0]
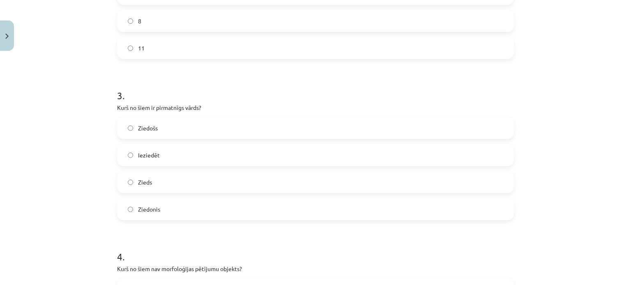
click at [150, 187] on label "Zieds" at bounding box center [315, 182] width 395 height 21
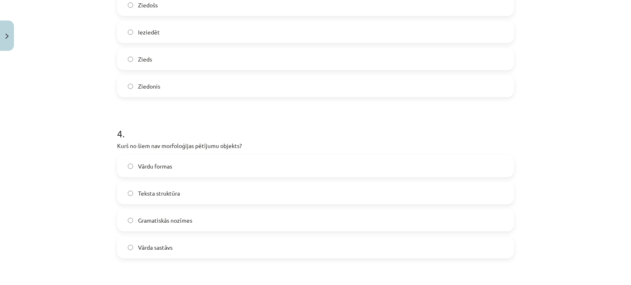
scroll to position [575, 0]
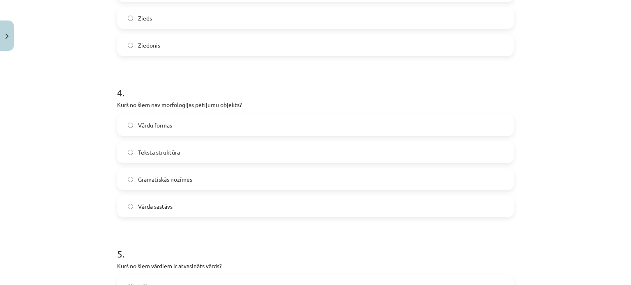
click at [170, 153] on span "Teksta struktūra" at bounding box center [159, 152] width 42 height 9
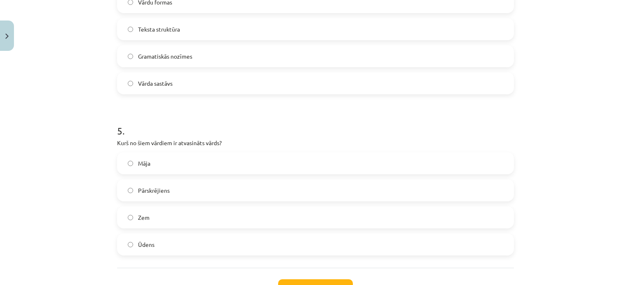
scroll to position [739, 0]
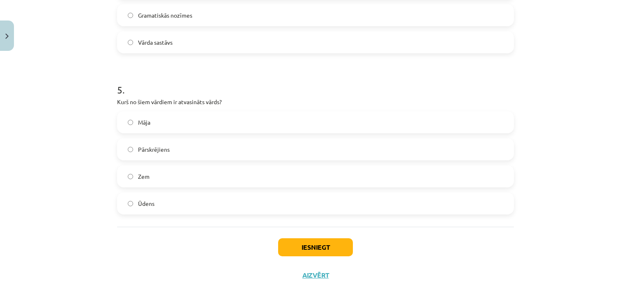
click at [166, 148] on label "Pārskrējiens" at bounding box center [315, 149] width 395 height 21
click at [321, 250] on button "Iesniegt" at bounding box center [315, 248] width 75 height 18
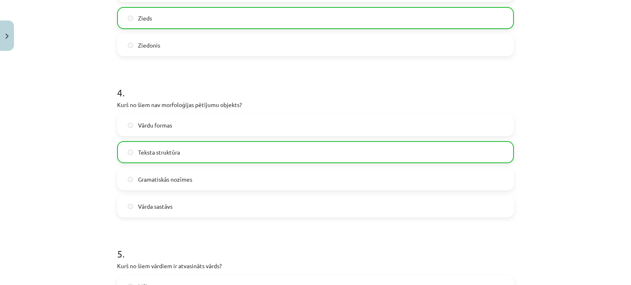
scroll to position [790, 0]
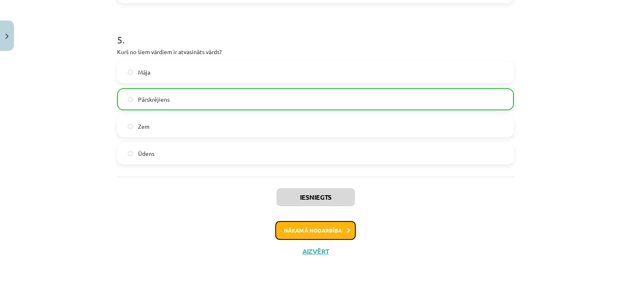
click at [320, 228] on button "Nākamā nodarbība" at bounding box center [315, 230] width 81 height 19
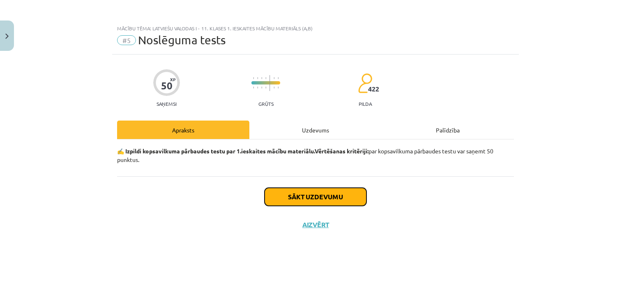
click at [287, 190] on button "Sākt uzdevumu" at bounding box center [316, 197] width 102 height 18
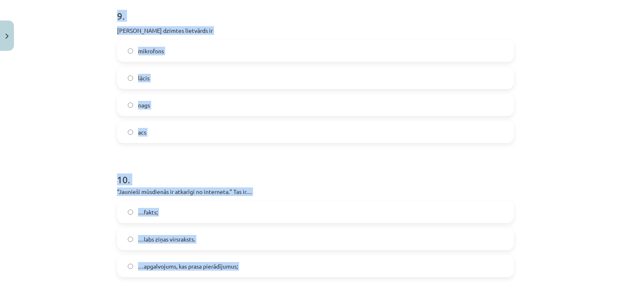
scroll to position [1443, 0]
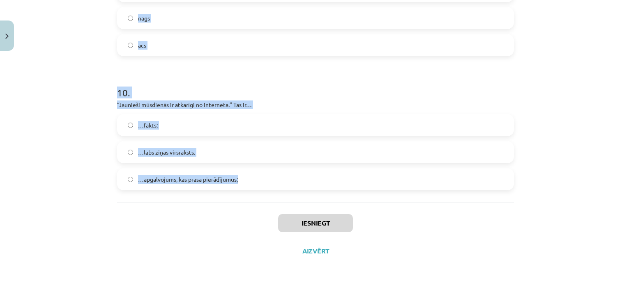
drag, startPoint x: 105, startPoint y: 178, endPoint x: 288, endPoint y: 193, distance: 183.0
click at [288, 193] on div "Mācību tēma: Latviešu valodas i - 11. klases 1. ieskaites mācību materiāls (a,b…" at bounding box center [315, 142] width 631 height 285
copy form "1 . Kura ir neiederīgā vārdšķira? darbības vārds īpašības vārds izsauksmes vārd…"
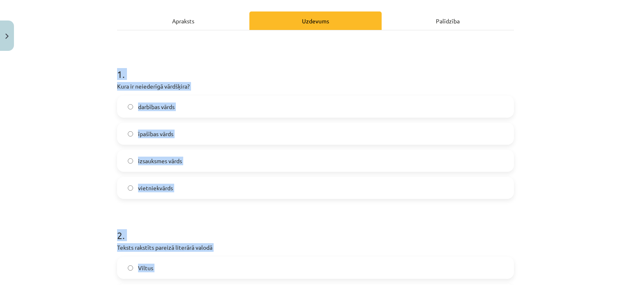
scroll to position [107, 0]
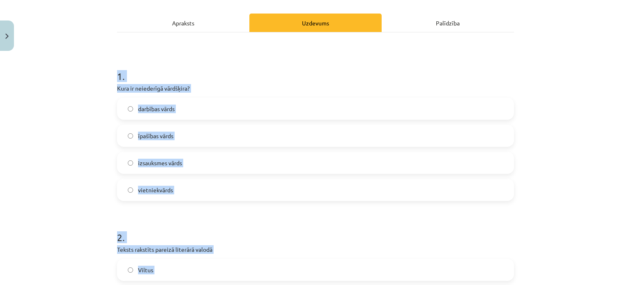
click at [564, 193] on div "Mācību tēma: Latviešu valodas i - 11. klases 1. ieskaites mācību materiāls (a,b…" at bounding box center [315, 142] width 631 height 285
click at [548, 68] on div "Mācību tēma: Latviešu valodas i - 11. klases 1. ieskaites mācību materiāls (a,b…" at bounding box center [315, 142] width 631 height 285
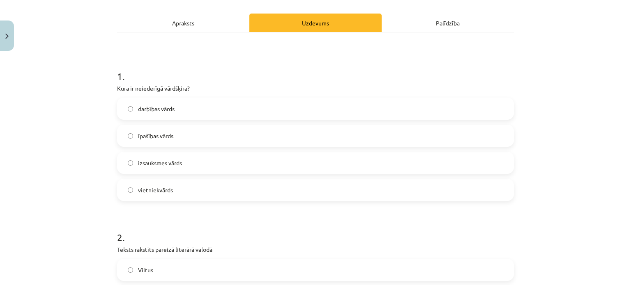
click at [188, 164] on label "izsauksmes vārds" at bounding box center [315, 163] width 395 height 21
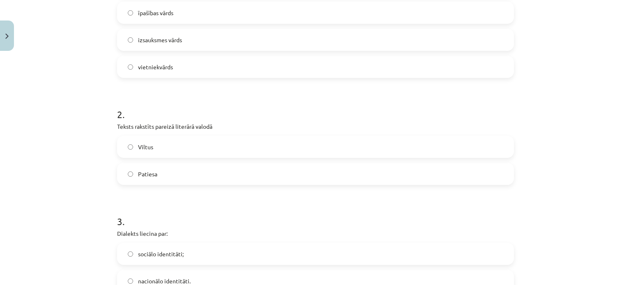
click at [177, 151] on label "Viltus" at bounding box center [315, 147] width 395 height 21
click at [175, 165] on label "Patiesa" at bounding box center [315, 174] width 395 height 21
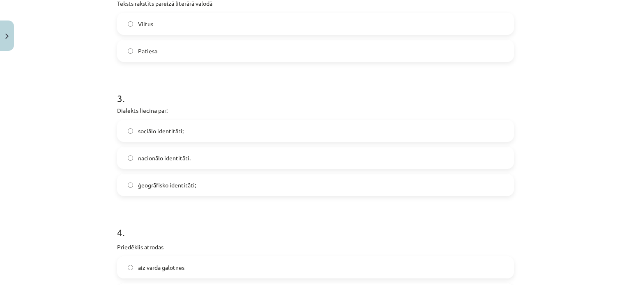
click at [184, 183] on span "ģeogrāfisko identitāti;" at bounding box center [167, 185] width 58 height 9
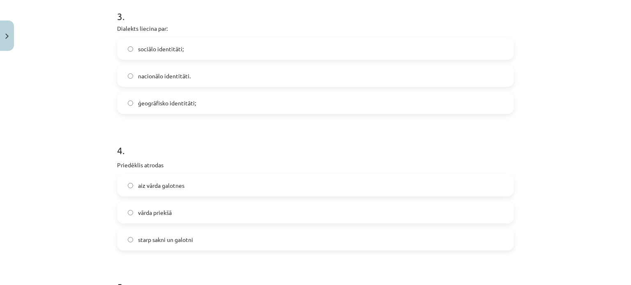
scroll to position [477, 0]
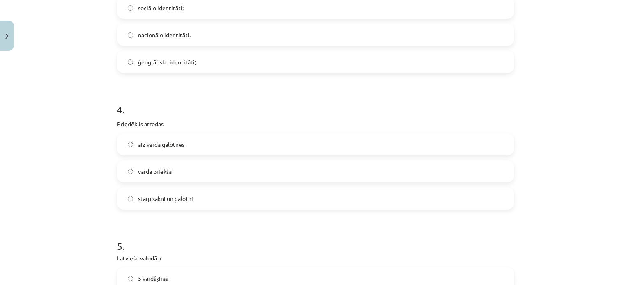
click at [202, 205] on label "starp sakni un galotni" at bounding box center [315, 199] width 395 height 21
click at [186, 175] on label "vārda priekšā" at bounding box center [315, 171] width 395 height 21
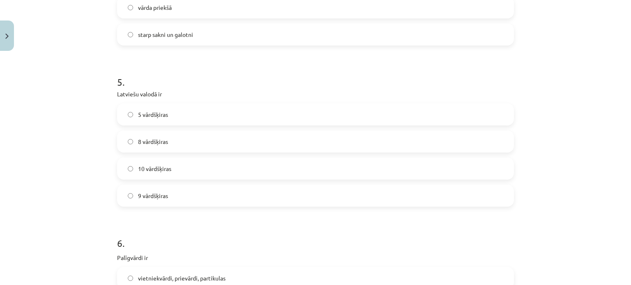
click at [157, 170] on span "10 vārdšķiras" at bounding box center [154, 169] width 33 height 9
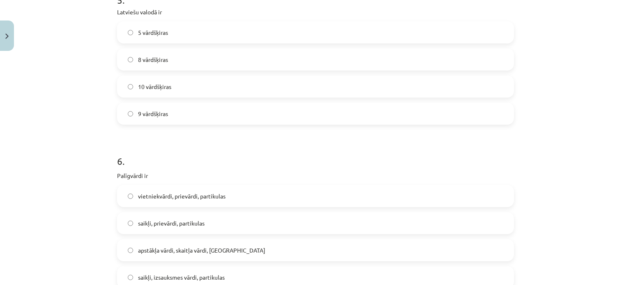
scroll to position [806, 0]
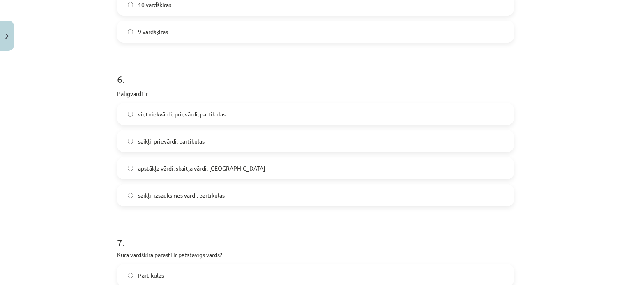
click at [217, 139] on label "saikļi, prievārdi, partikulas" at bounding box center [315, 141] width 395 height 21
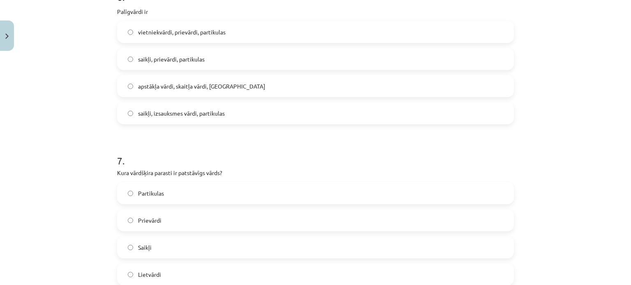
scroll to position [970, 0]
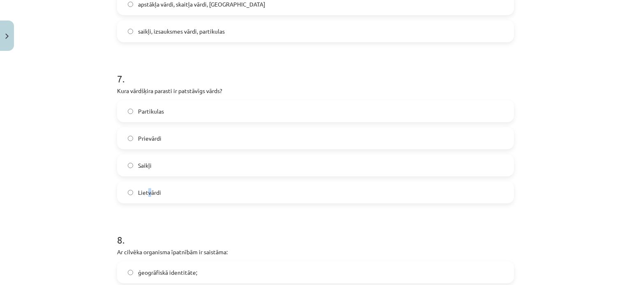
click at [145, 185] on label "Lietvārdi" at bounding box center [315, 192] width 395 height 21
click at [201, 193] on label "Lietvārdi" at bounding box center [315, 192] width 395 height 21
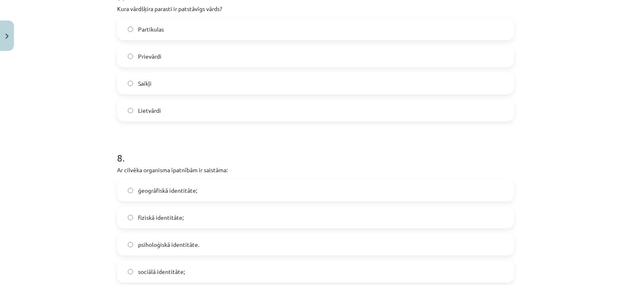
scroll to position [1134, 0]
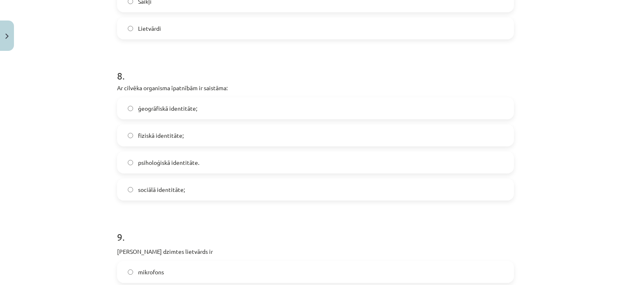
click at [189, 132] on label "fiziskā identitāte;" at bounding box center [315, 135] width 395 height 21
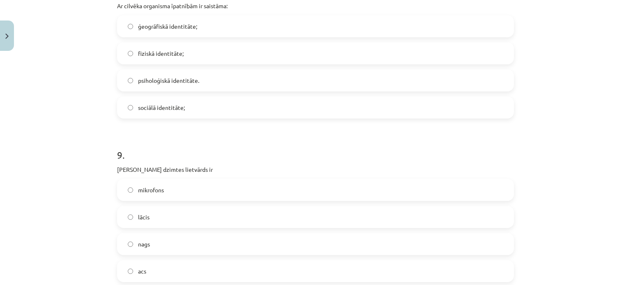
scroll to position [1257, 0]
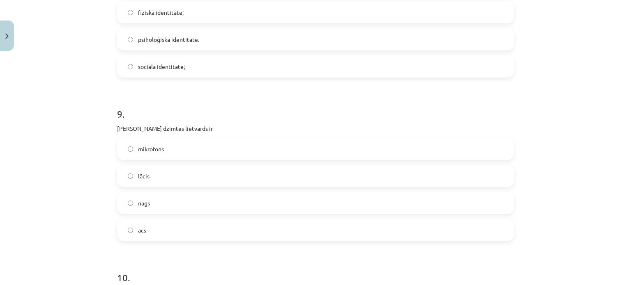
click at [123, 231] on label "acs" at bounding box center [315, 230] width 395 height 21
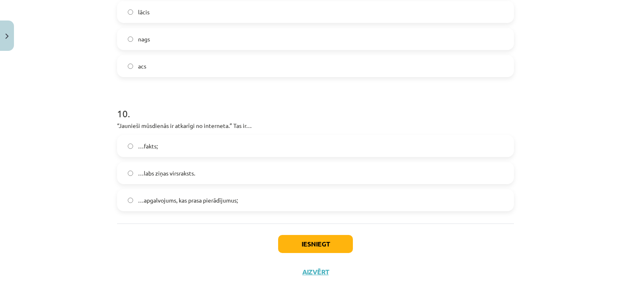
click at [200, 200] on span "…apgalvojums, kas prasa pierādījumus;" at bounding box center [188, 200] width 100 height 9
click at [304, 244] on button "Iesniegt" at bounding box center [315, 244] width 75 height 18
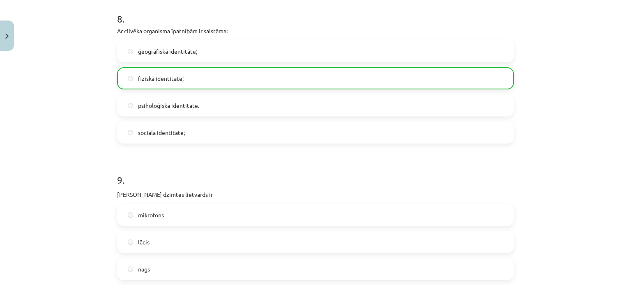
scroll to position [1469, 0]
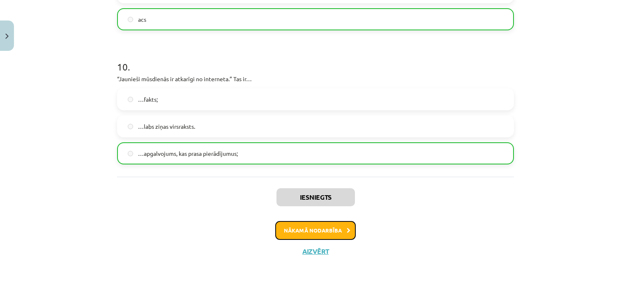
click at [329, 225] on button "Nākamā nodarbība" at bounding box center [315, 230] width 81 height 19
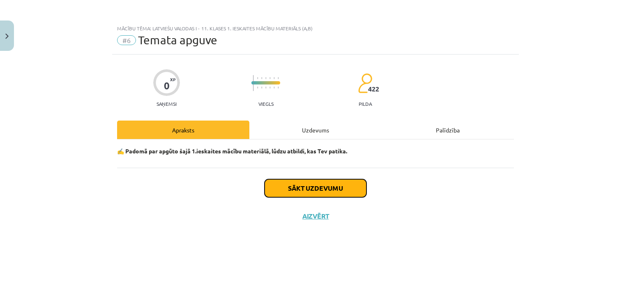
click at [318, 194] on button "Sākt uzdevumu" at bounding box center [316, 189] width 102 height 18
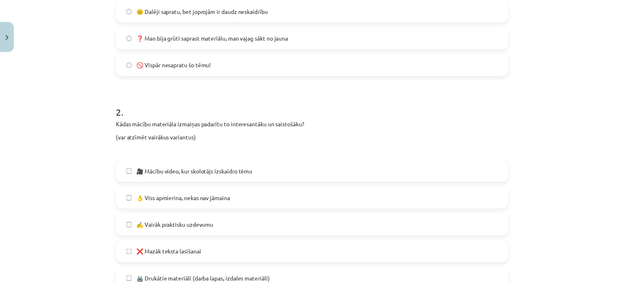
scroll to position [523, 0]
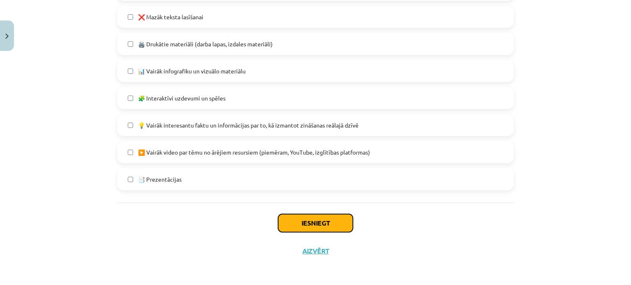
click at [298, 215] on button "Iesniegt" at bounding box center [315, 223] width 75 height 18
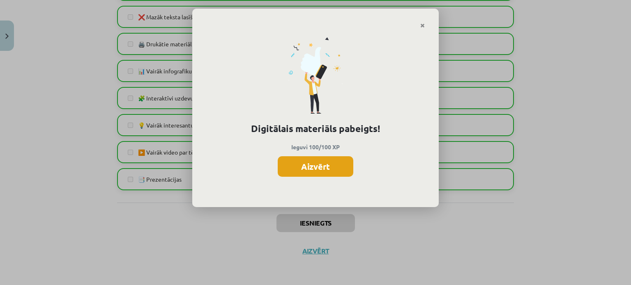
click at [310, 163] on button "Aizvērt" at bounding box center [316, 167] width 76 height 21
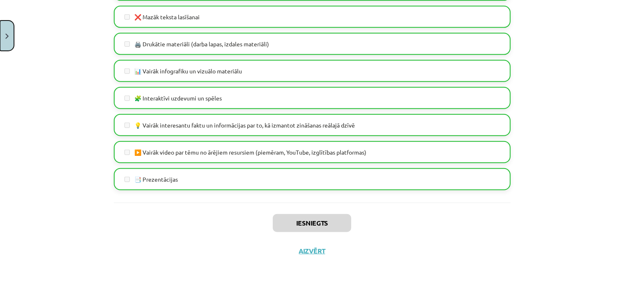
click at [1, 38] on button "Close" at bounding box center [7, 36] width 14 height 30
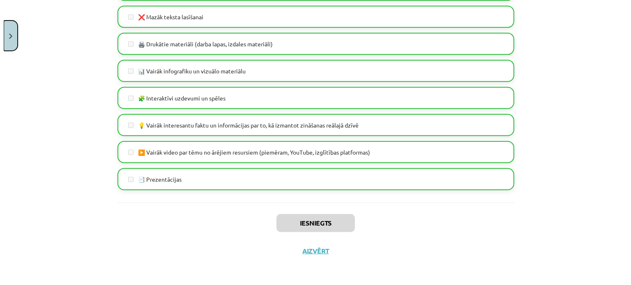
scroll to position [0, 0]
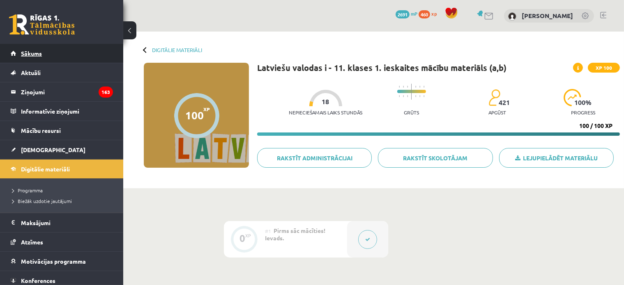
click at [19, 52] on link "Sākums" at bounding box center [62, 53] width 102 height 19
